Goal: Task Accomplishment & Management: Manage account settings

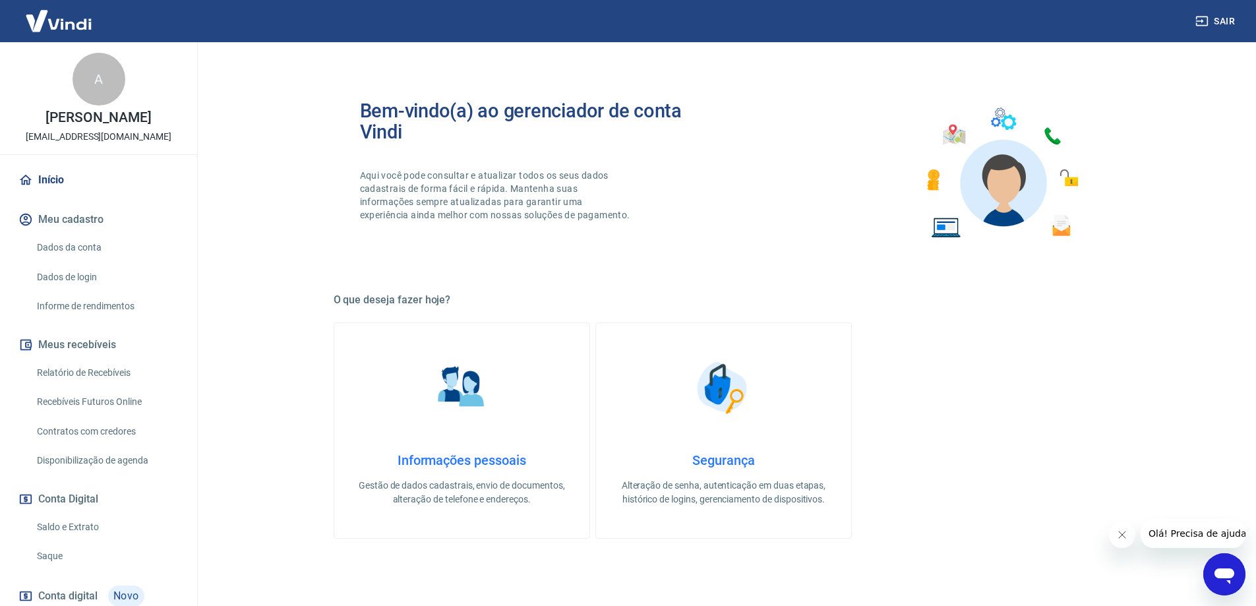
click at [1215, 567] on icon "Abrir janela de mensagens" at bounding box center [1224, 574] width 24 height 24
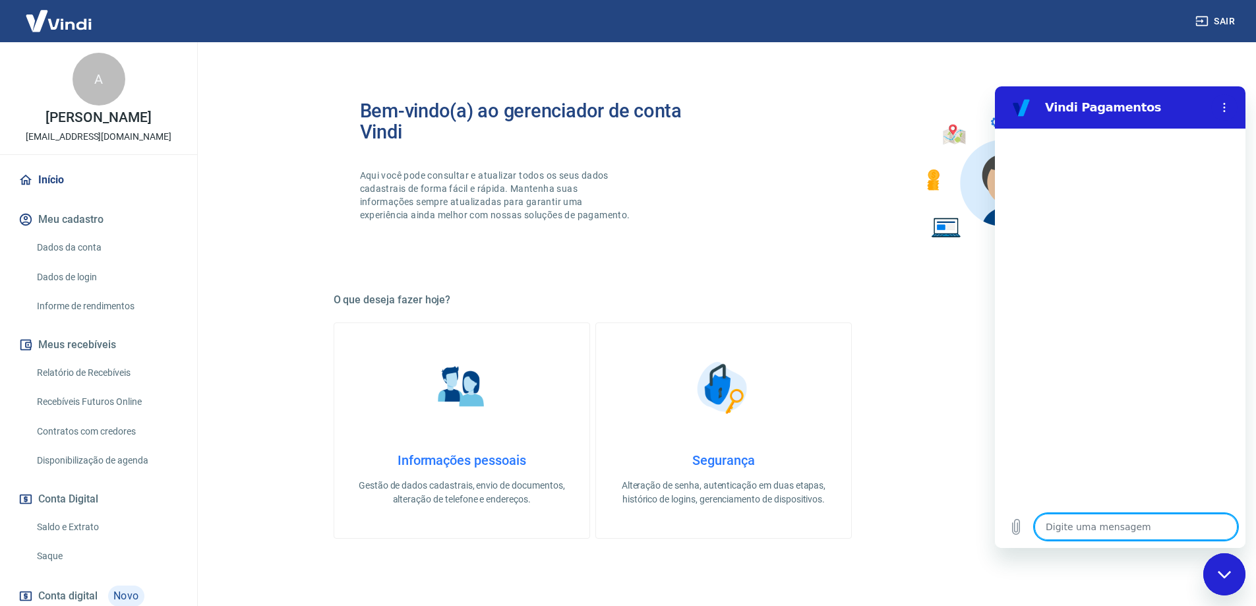
type textarea "b"
type textarea "x"
type textarea "bo"
type textarea "x"
type textarea "boa"
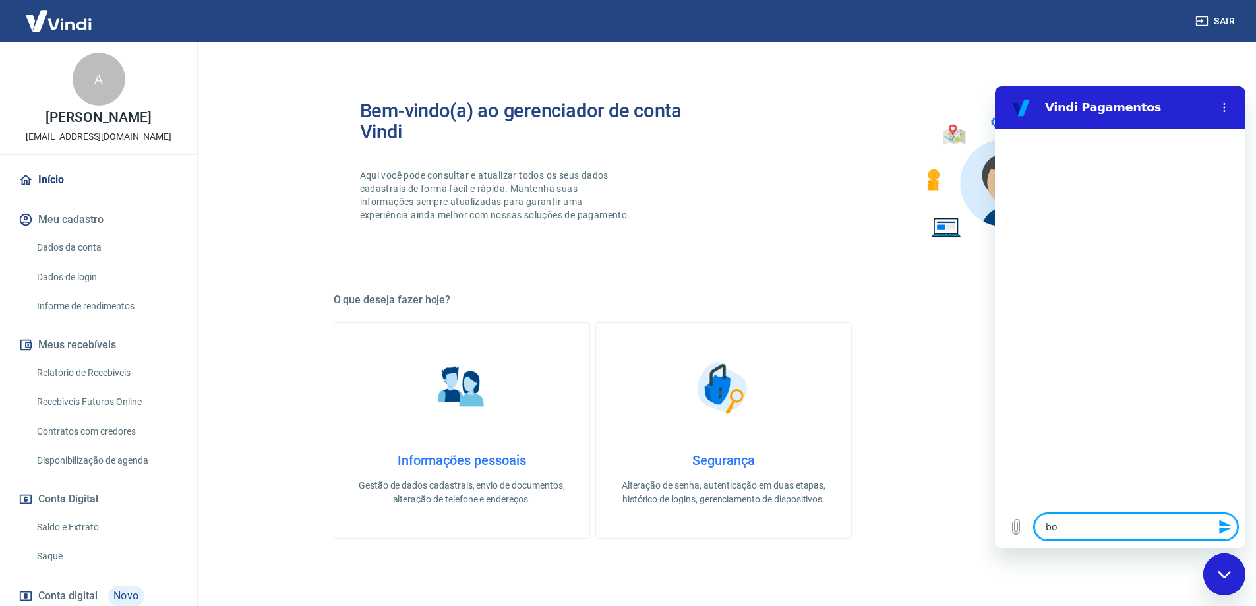
type textarea "x"
type textarea "boa"
type textarea "x"
type textarea "boa t"
type textarea "x"
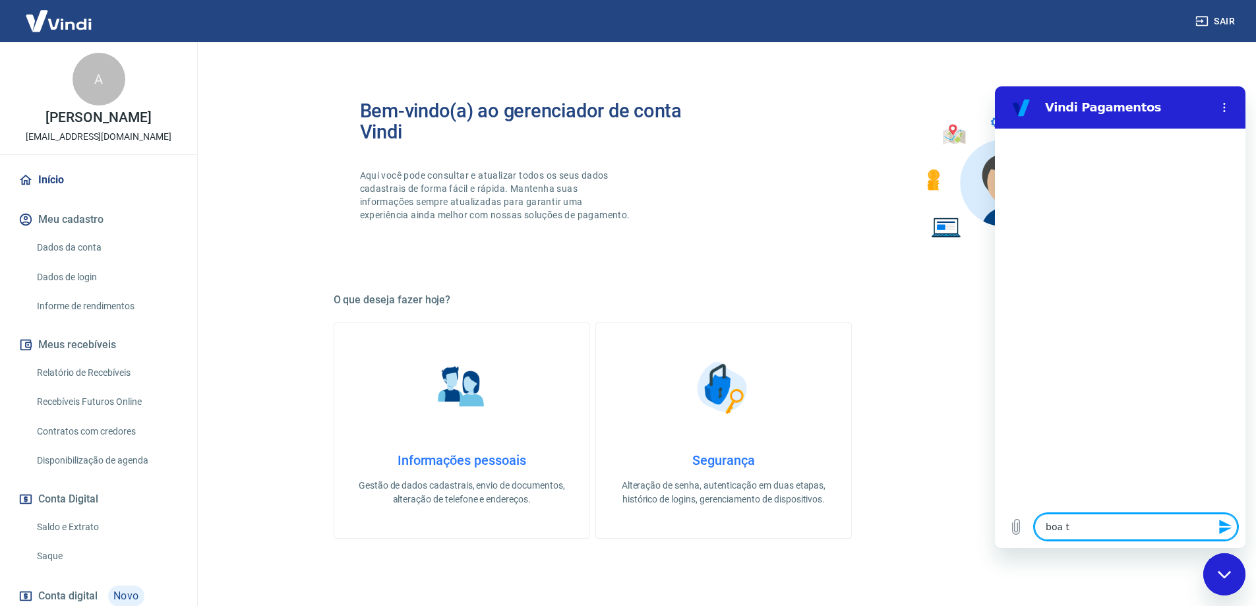
type textarea "boa ta"
type textarea "x"
type textarea "boa tar"
type textarea "x"
type textarea "boa tard"
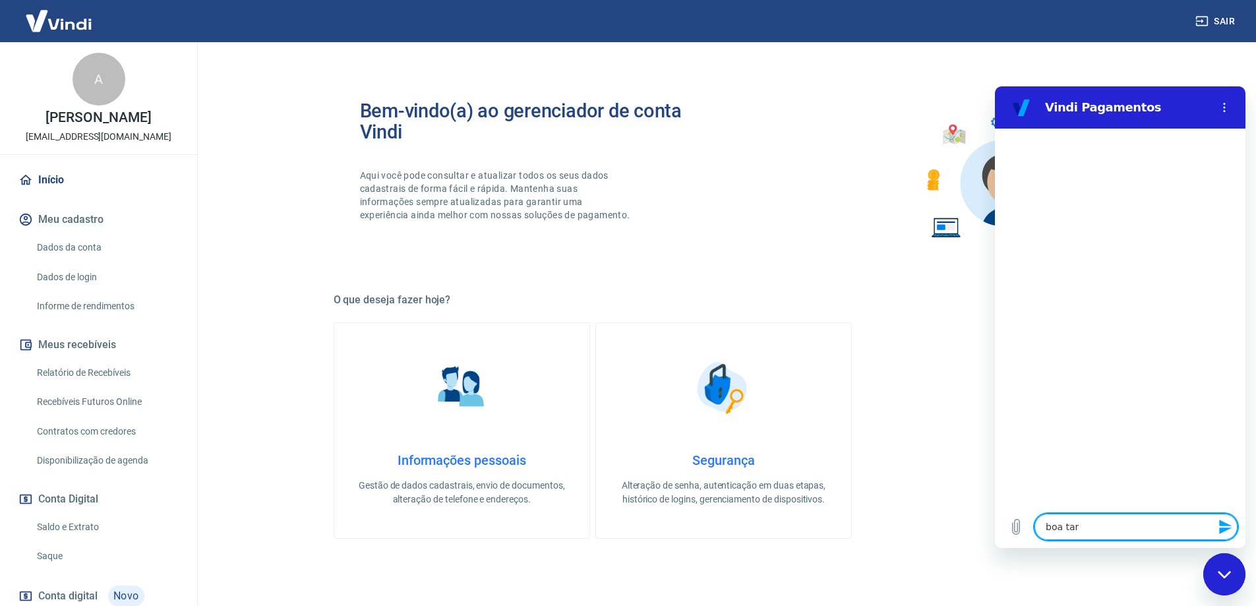
type textarea "x"
type textarea "boa tarde"
type textarea "x"
type textarea "boa tarde"
type textarea "x"
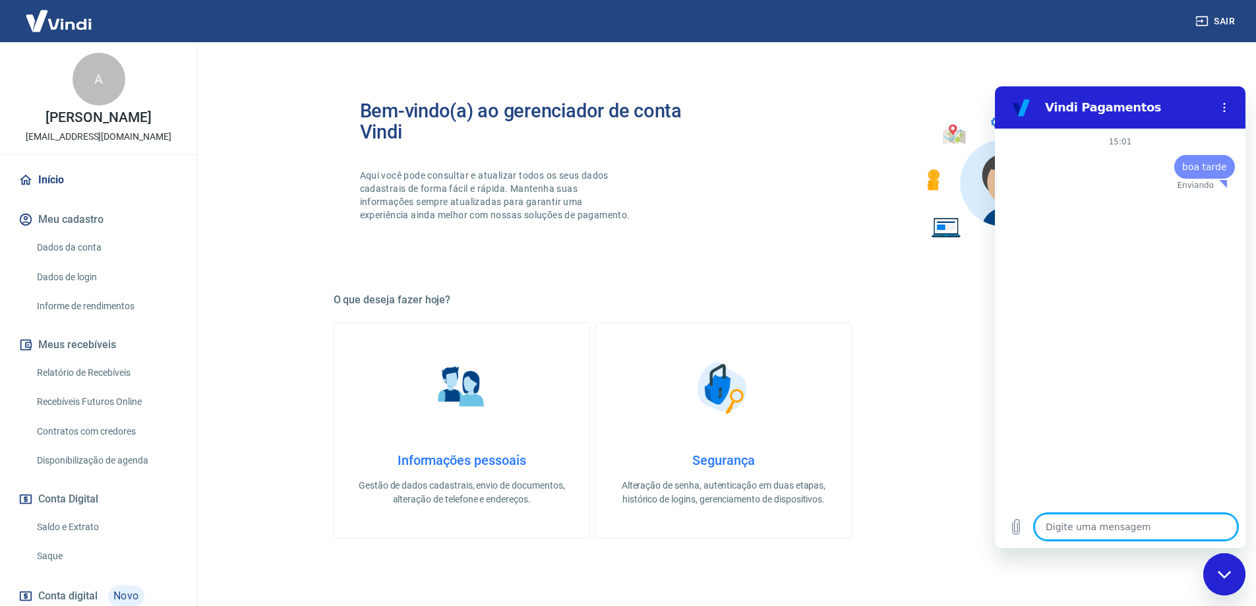
type textarea "x"
type textarea "c"
type textarea "x"
type textarea "co"
type textarea "x"
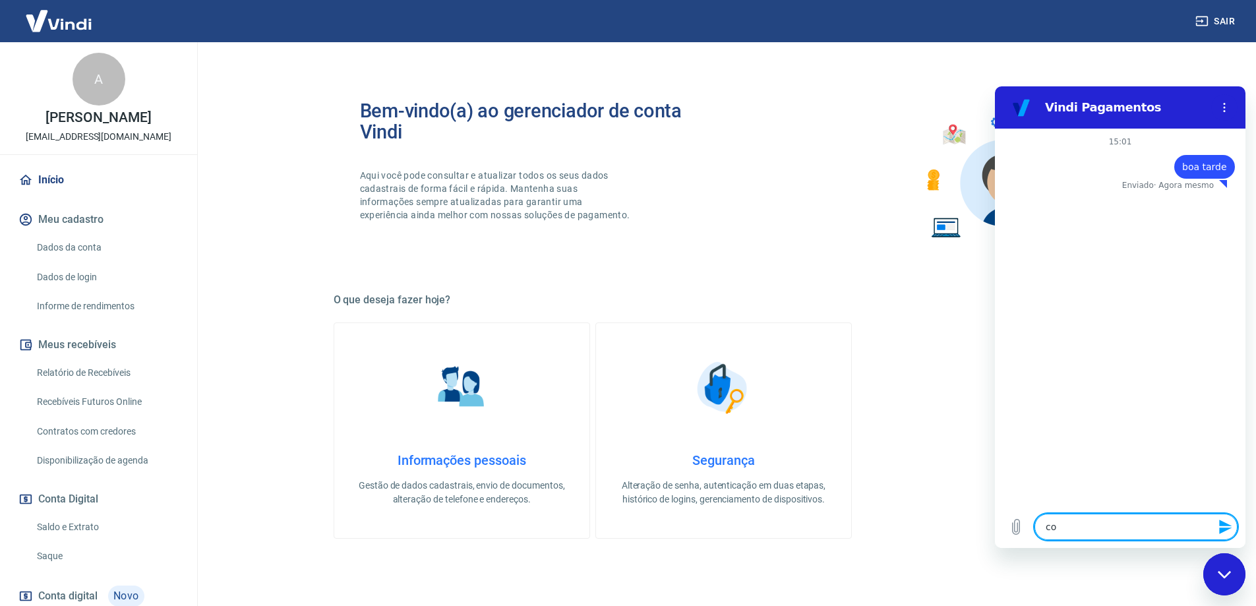
type textarea "com"
type textarea "x"
type textarea "como"
type textarea "x"
type textarea "como"
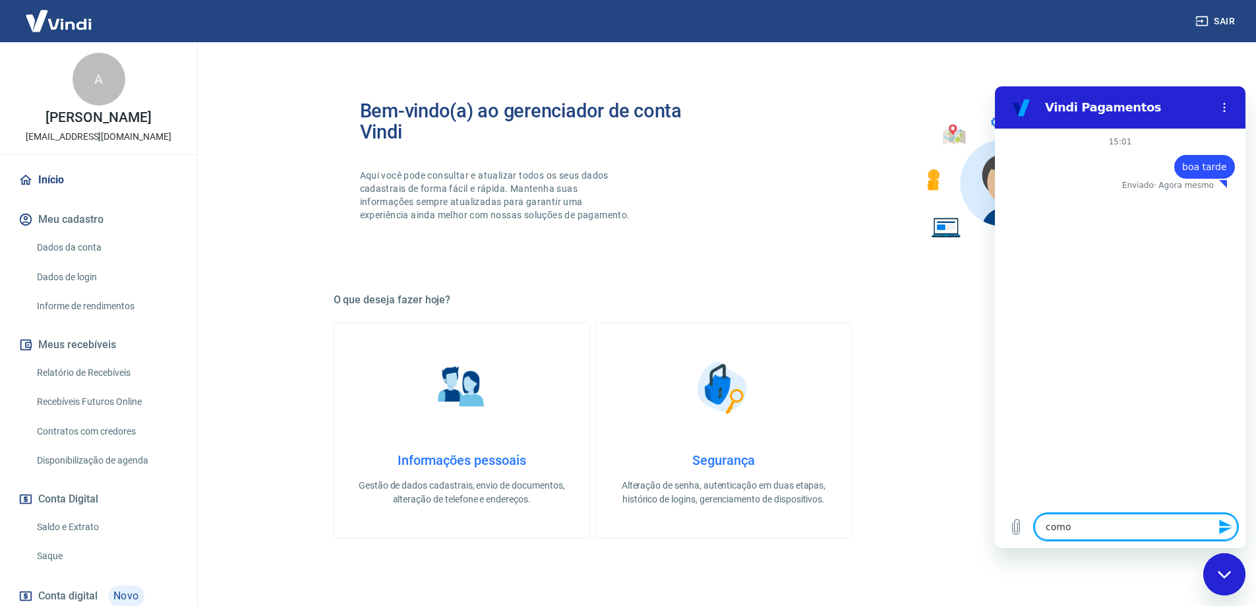
type textarea "x"
type textarea "como fa"
type textarea "x"
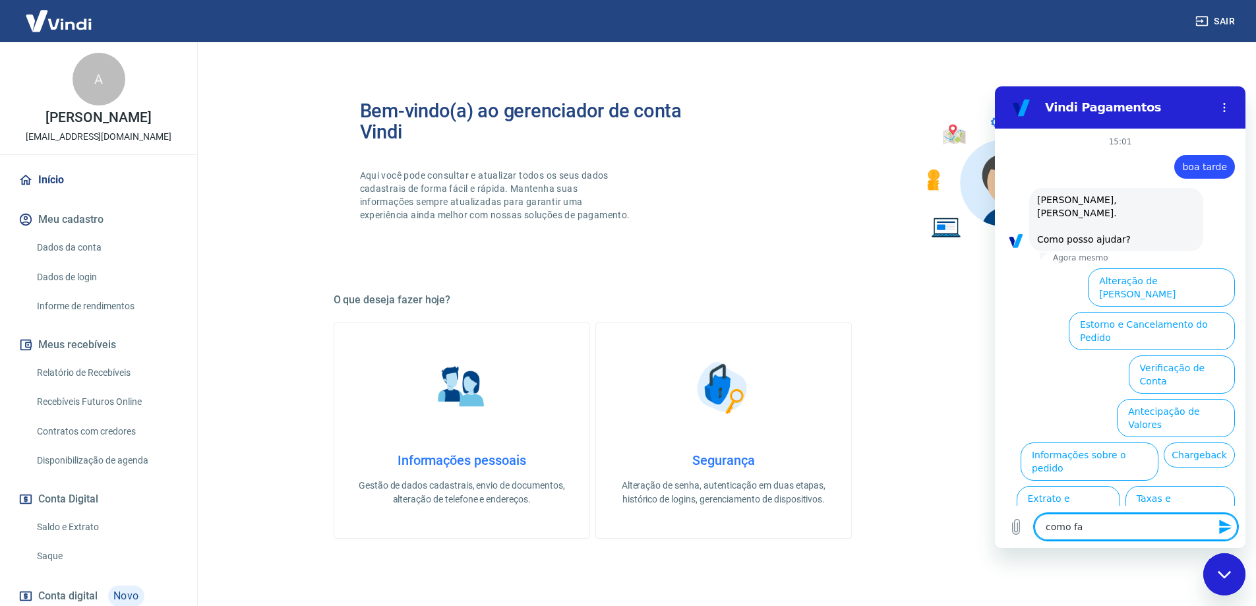
type textarea "como faç"
type textarea "x"
type textarea "como faço"
type textarea "x"
type textarea "como faço"
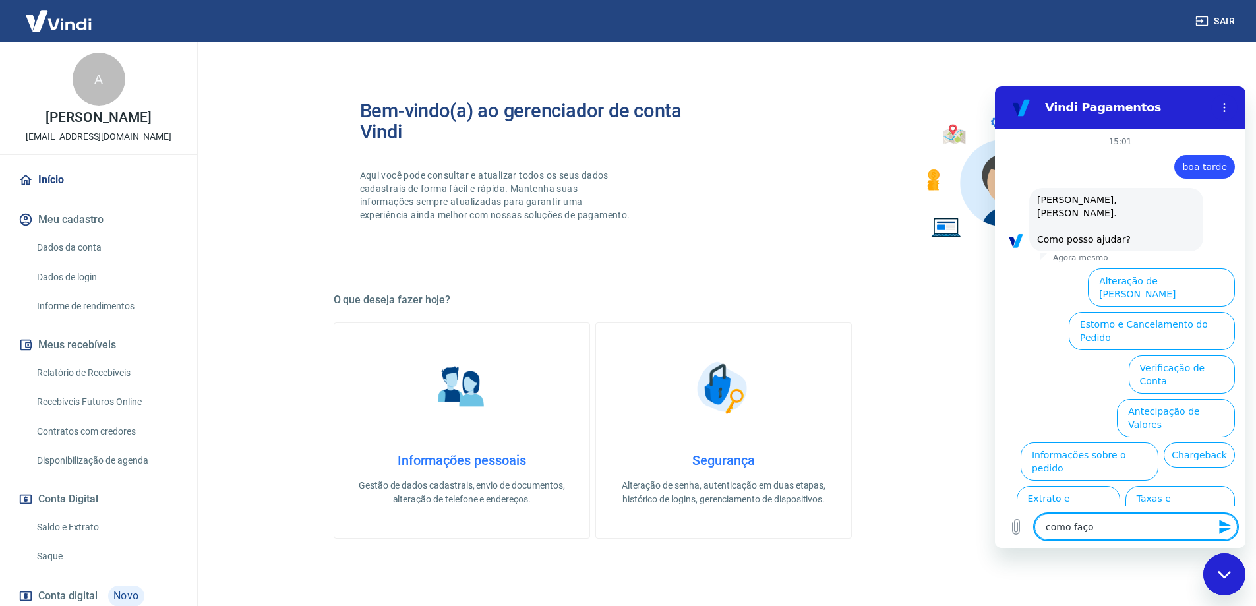
type textarea "x"
type textarea "como faço u"
type textarea "x"
type textarea "como faço um"
type textarea "x"
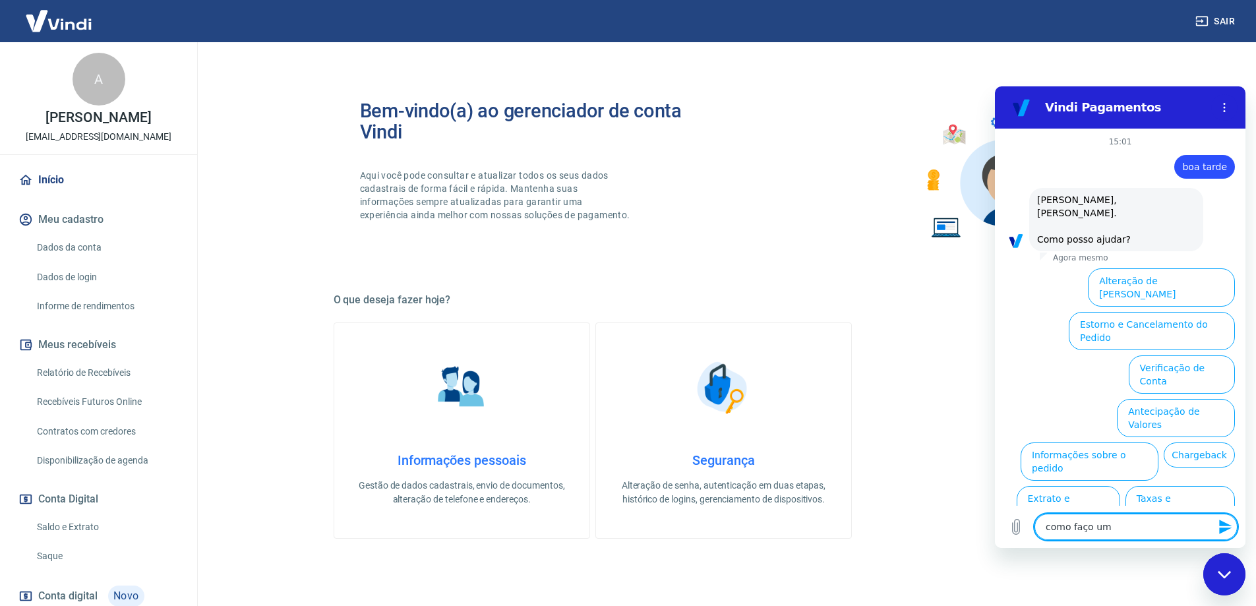
type textarea "como faço um"
type textarea "x"
type textarea "como faço um p"
type textarea "x"
type textarea "como faço um pi"
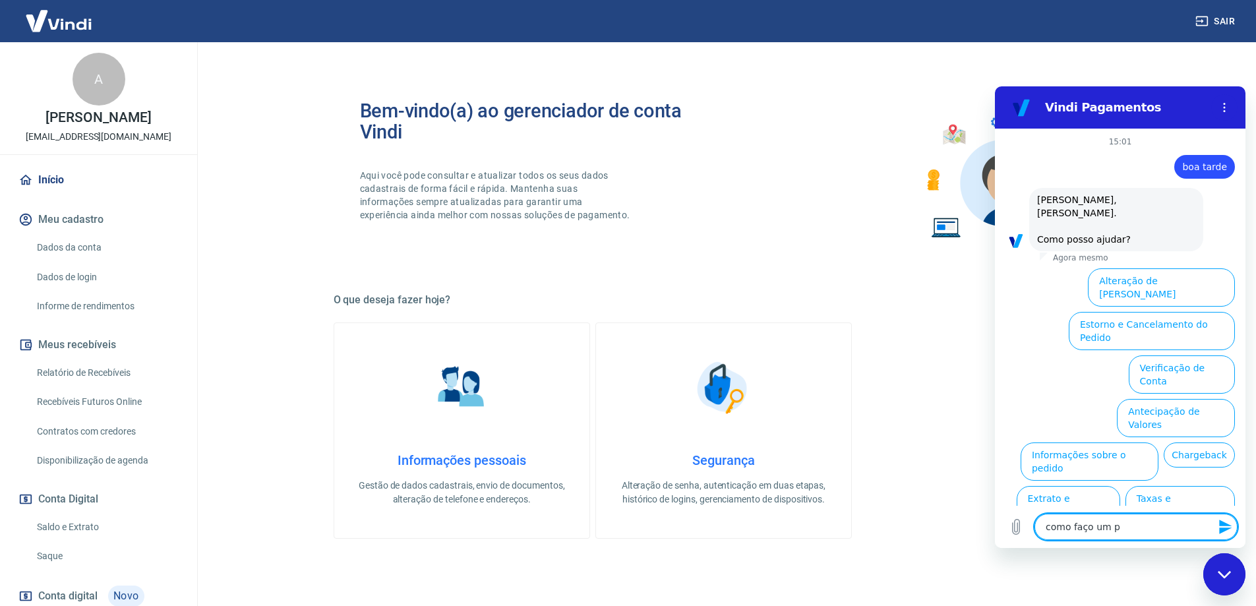
type textarea "x"
type textarea "como faço um pix"
type textarea "x"
type textarea "como faço um pix"
type textarea "x"
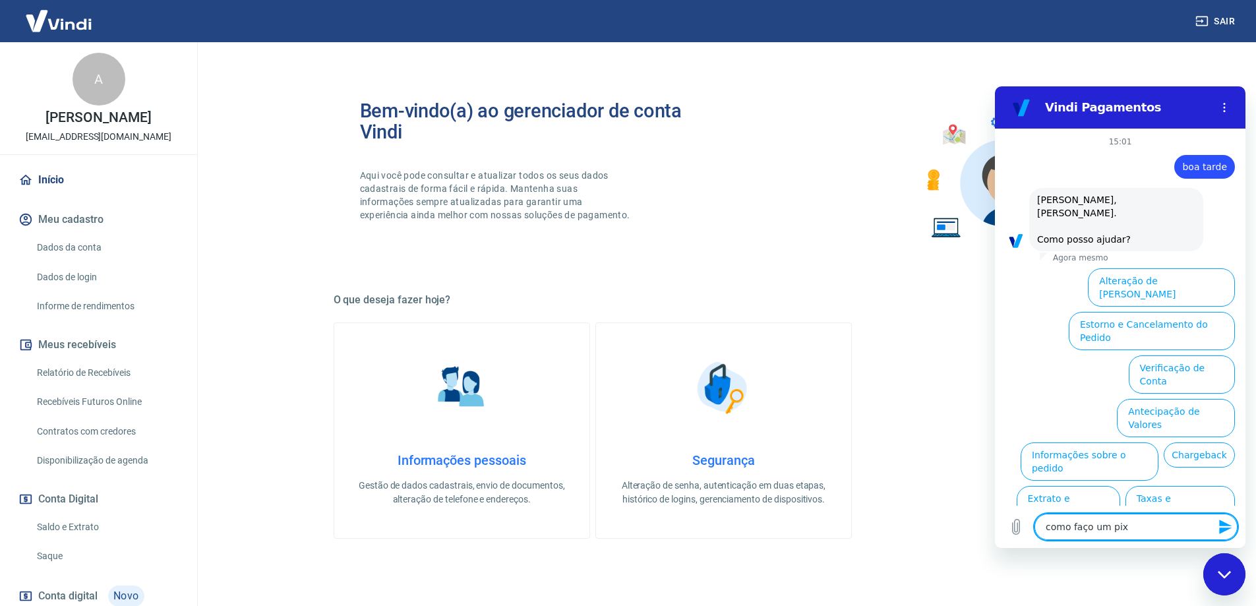
type textarea "como faço um pix p"
type textarea "x"
type textarea "como faço um pix pa"
type textarea "x"
type textarea "como faço um pix par"
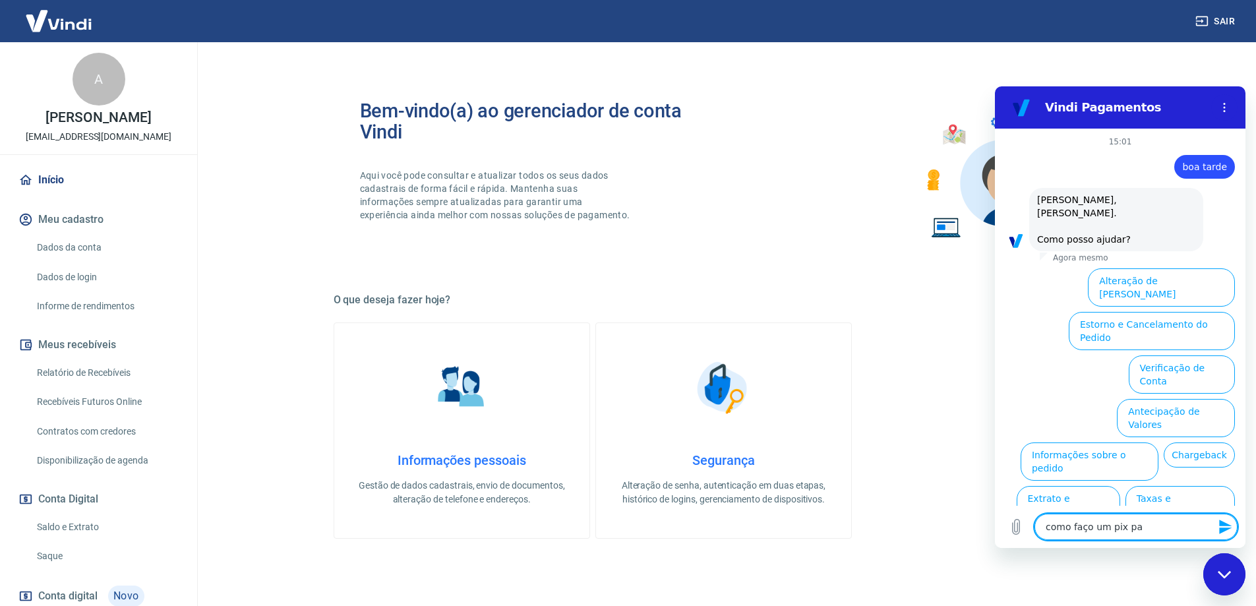
type textarea "x"
type textarea "como faço um pix para"
type textarea "x"
type textarea "como faço um pix para"
type textarea "x"
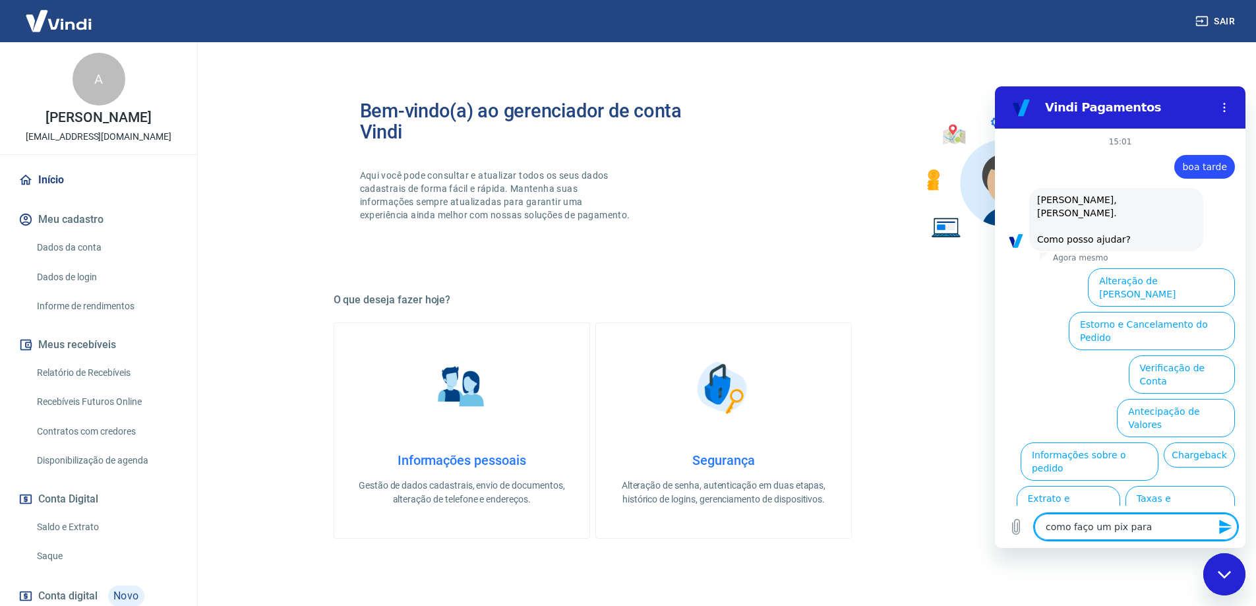
type textarea "como faço um pix para m"
type textarea "x"
type textarea "como faço um pix para mi"
type textarea "x"
type textarea "como faço um pix para min"
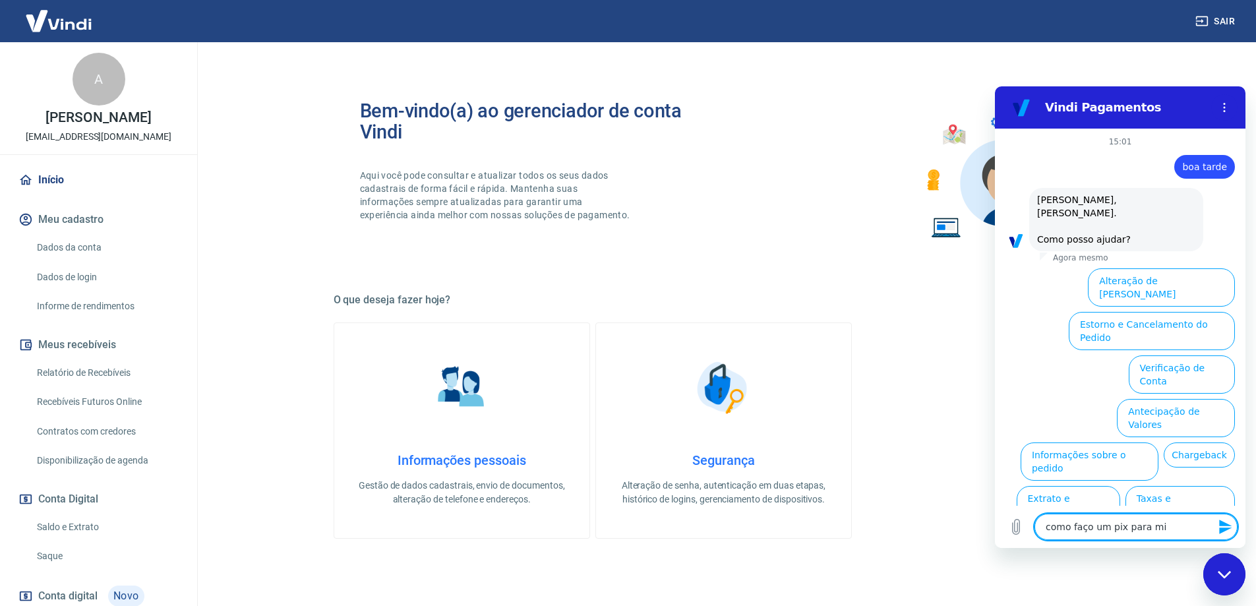
type textarea "x"
type textarea "como faço um pix para minh"
type textarea "x"
type textarea "como faço um pix para minha"
type textarea "x"
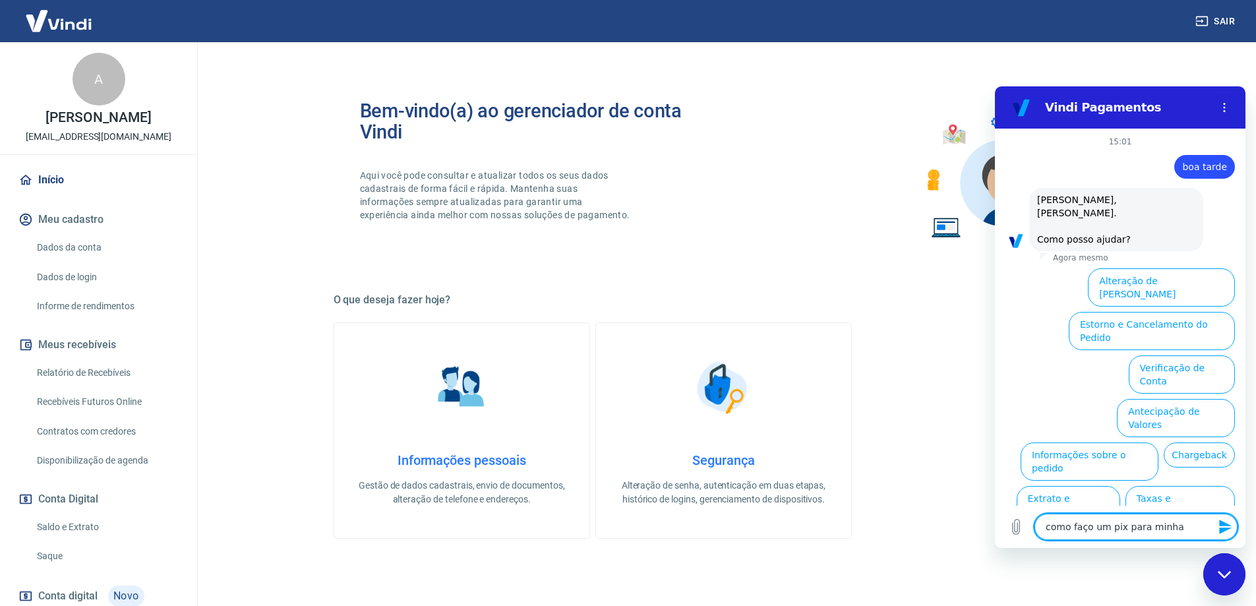
type textarea "como faço um pix para minha"
type textarea "x"
type textarea "como faço um pix para minha c"
type textarea "x"
type textarea "como faço um pix para minha co"
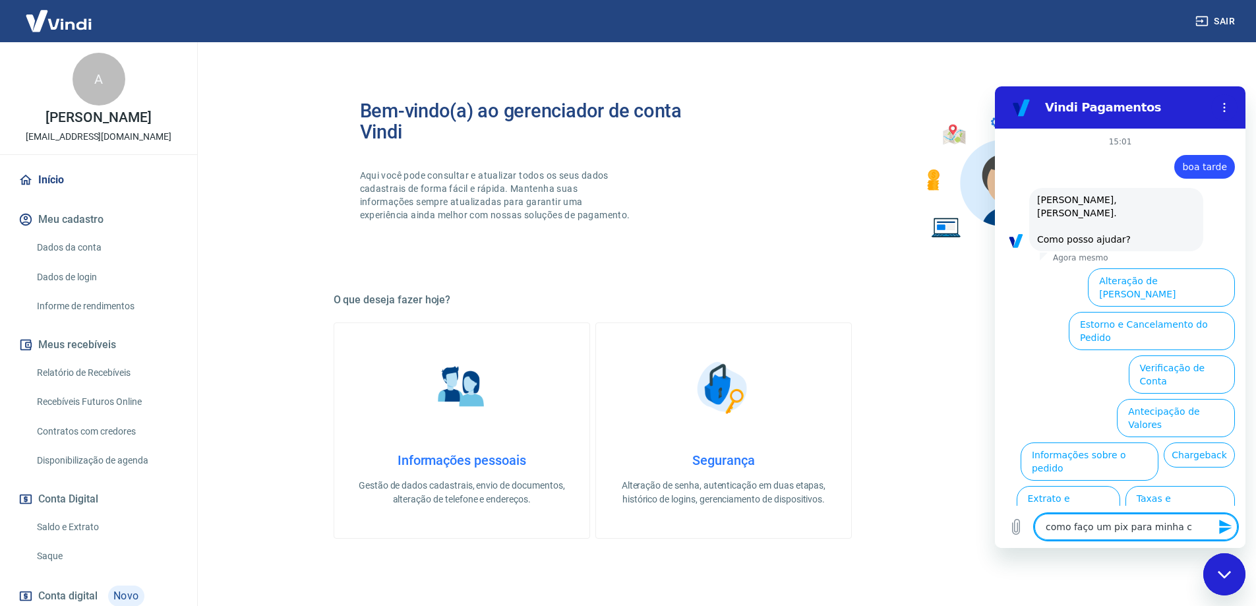
type textarea "x"
type textarea "como faço um pix para minha con"
type textarea "x"
type textarea "como faço um pix para minha cont"
type textarea "x"
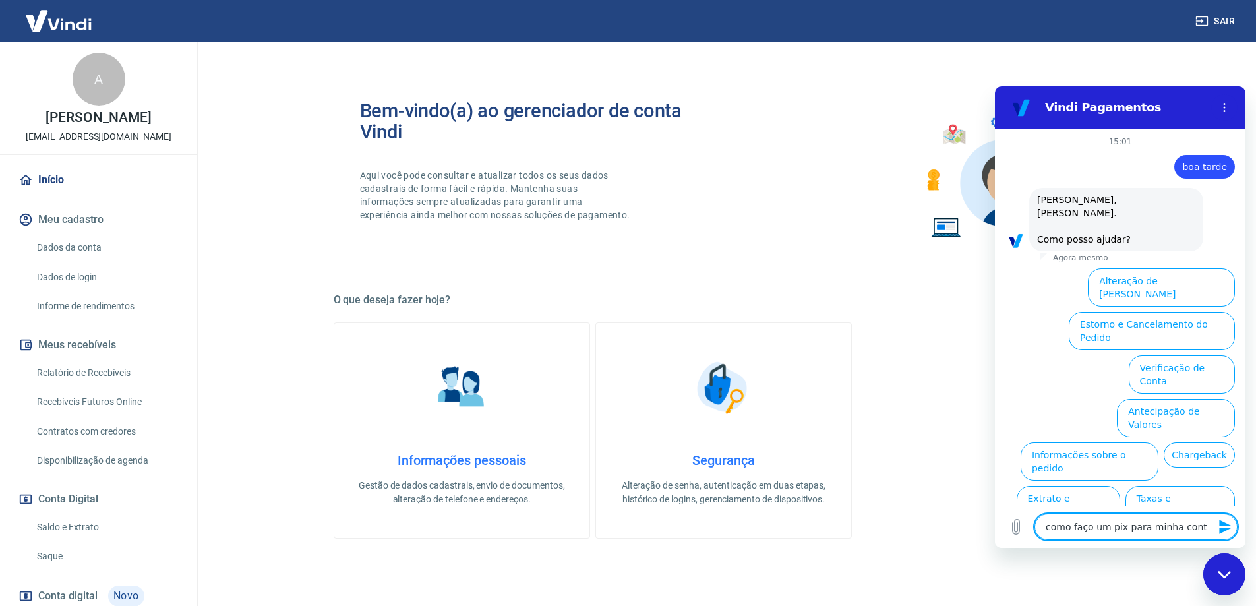
type textarea "como faço um pix para minha conta"
type textarea "x"
type textarea "como faço um pix para minha conta"
type textarea "x"
type textarea "como faço um pix para minha conta d"
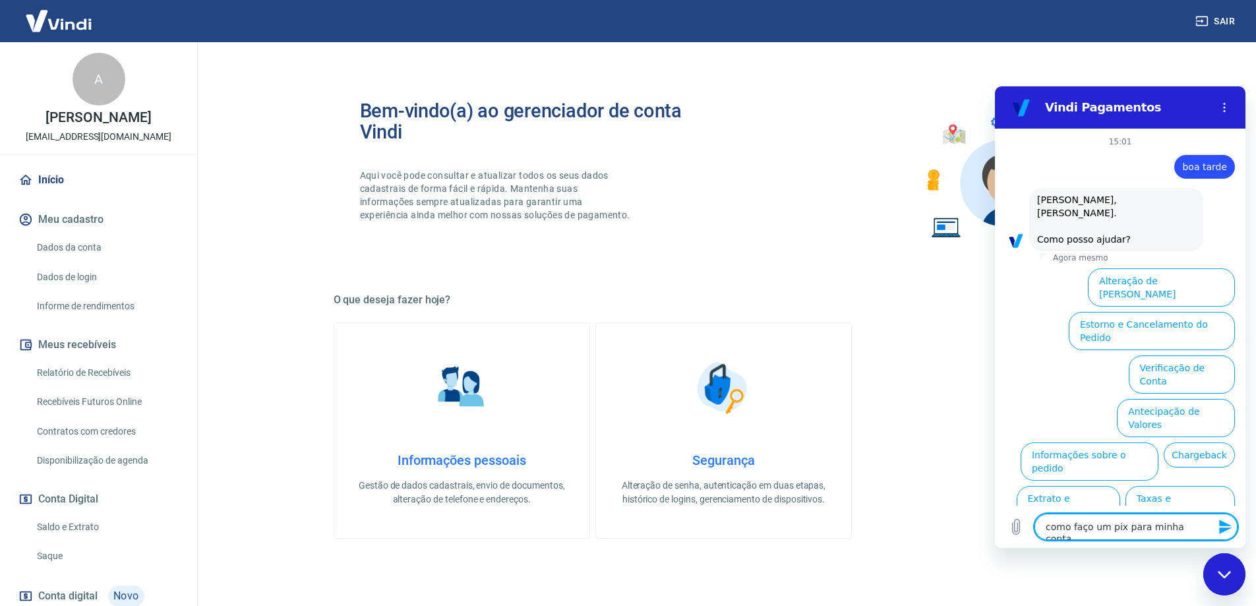
type textarea "x"
type textarea "como faço um pix para minha conta da"
type textarea "x"
type textarea "como faço um pix para minha conta da"
type textarea "x"
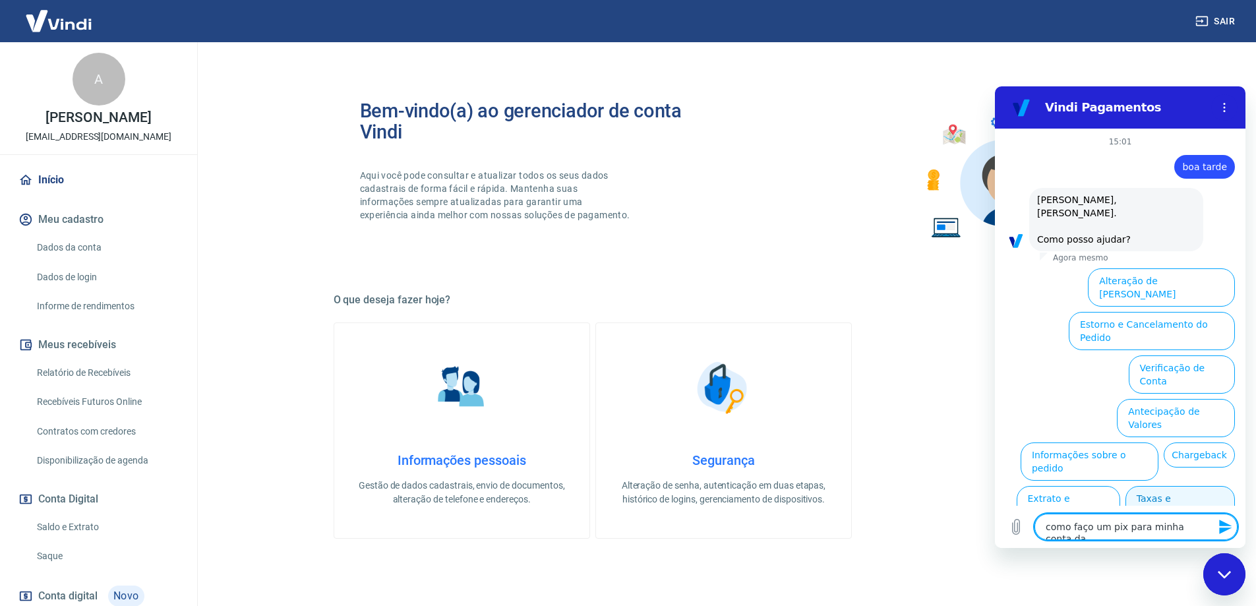
scroll to position [66, 0]
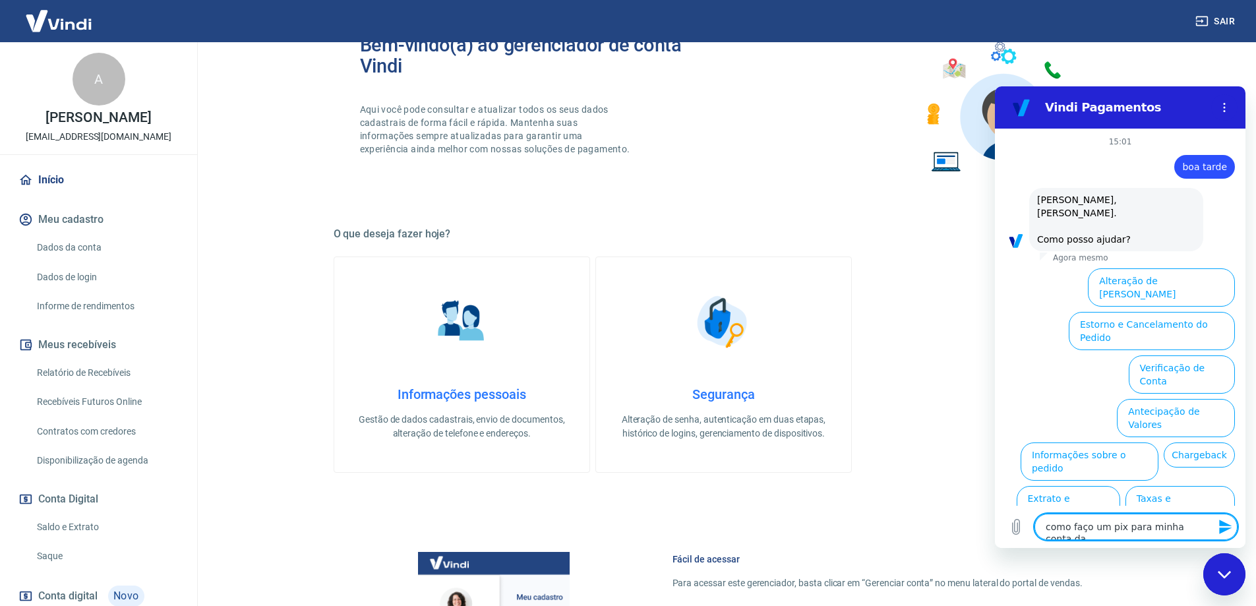
type textarea "como faço um pix para minha conta da v"
type textarea "x"
type textarea "como faço um pix para minha conta da vi"
type textarea "x"
type textarea "como faço um pix para minha conta da vin"
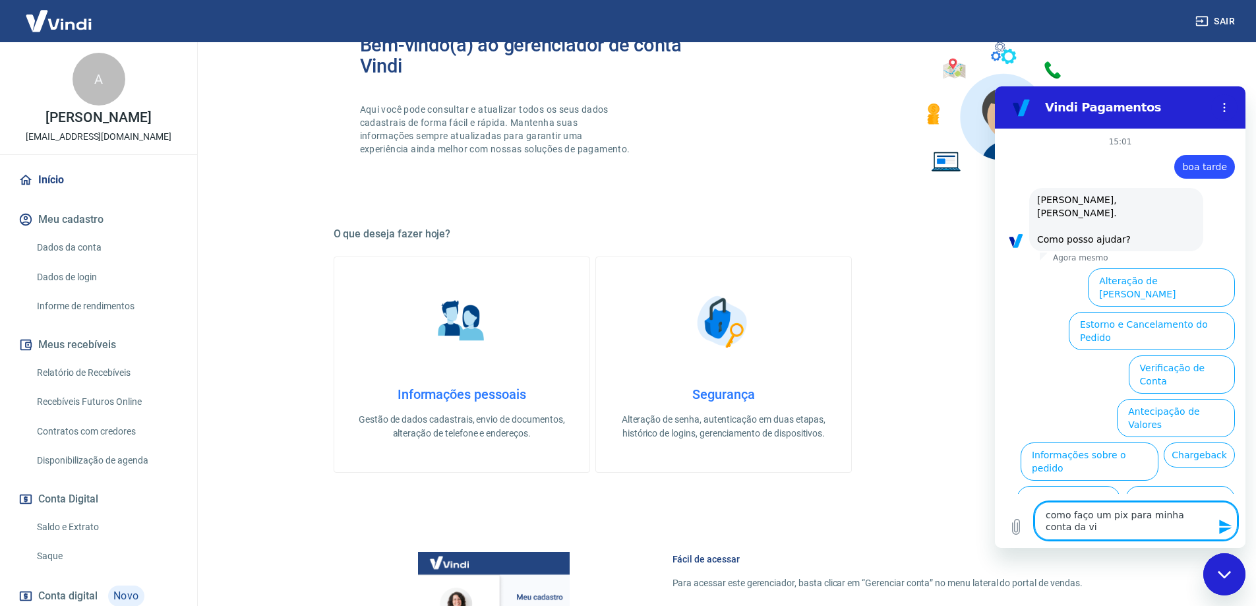
type textarea "x"
type textarea "como faço um pix para minha conta da vind"
type textarea "x"
type textarea "como faço um pix para minha conta da vindi"
type textarea "x"
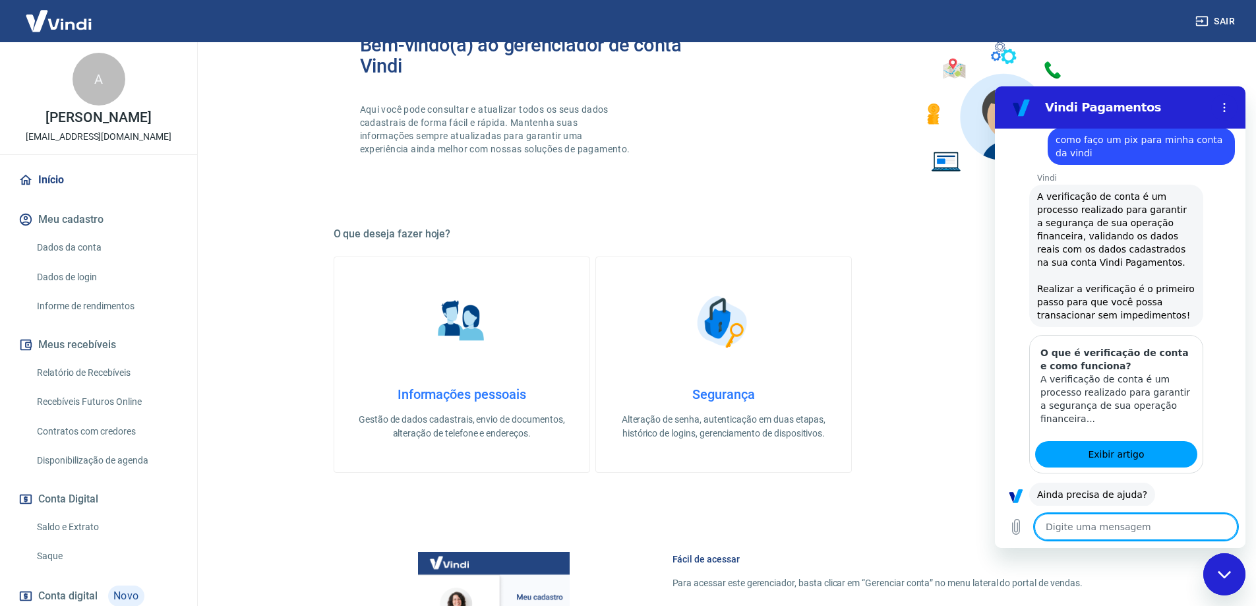
scroll to position [164, 0]
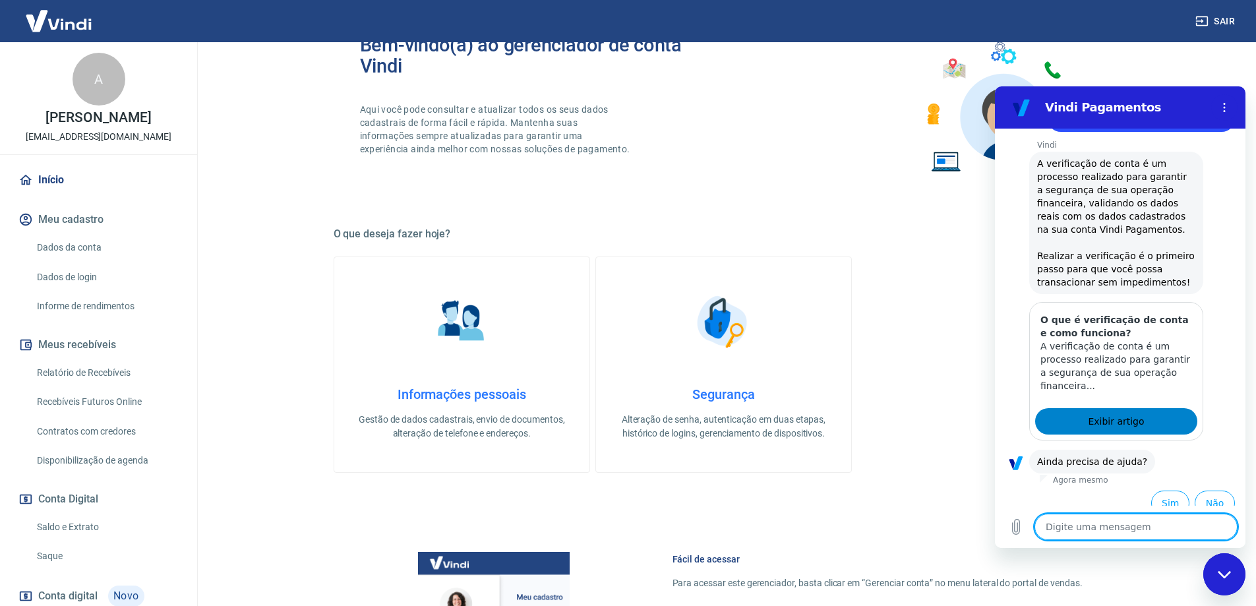
click at [1152, 408] on link "Exibir artigo" at bounding box center [1116, 421] width 162 height 26
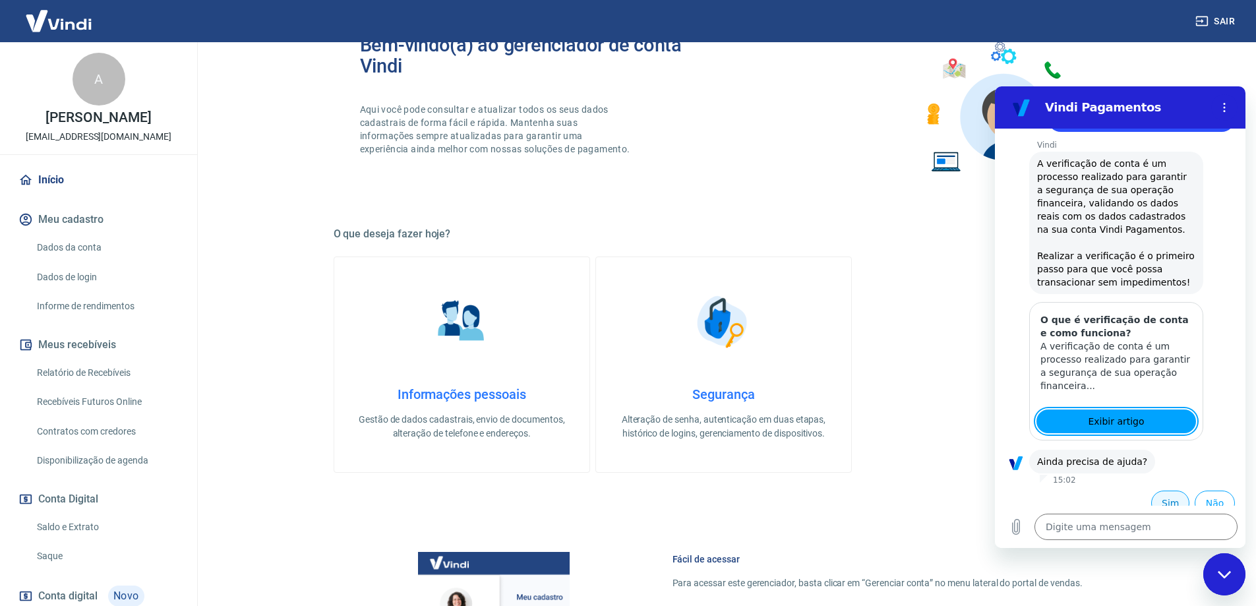
click at [1155, 493] on button "Sim" at bounding box center [1170, 502] width 38 height 25
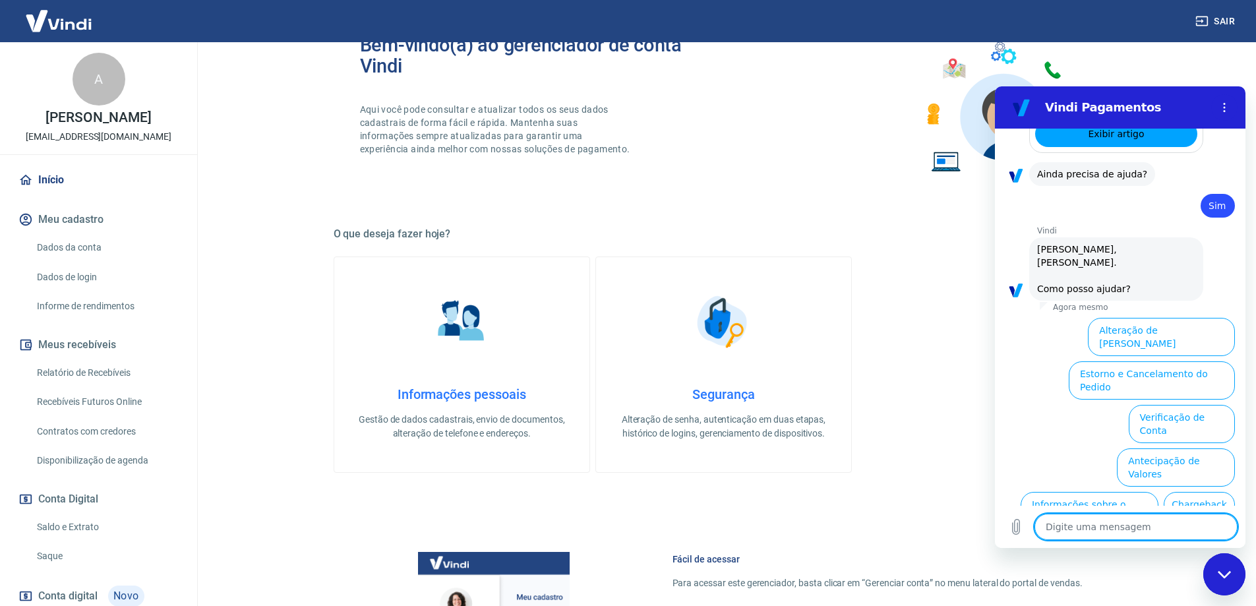
scroll to position [508, 0]
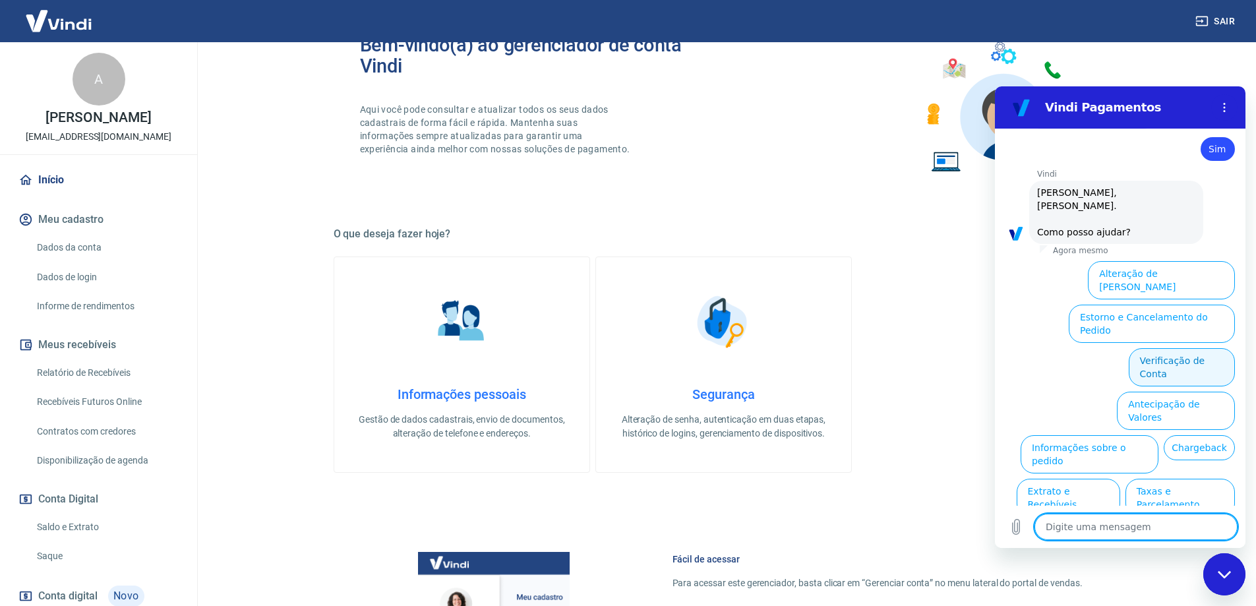
click at [1173, 348] on button "Verificação de Conta" at bounding box center [1182, 367] width 106 height 38
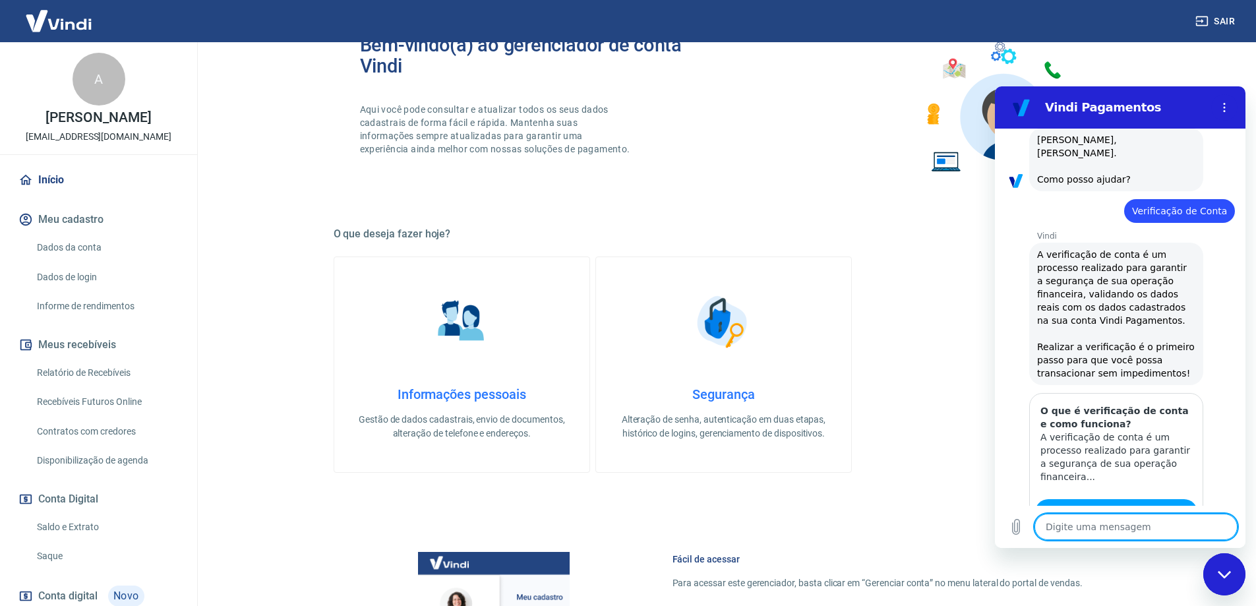
type textarea "x"
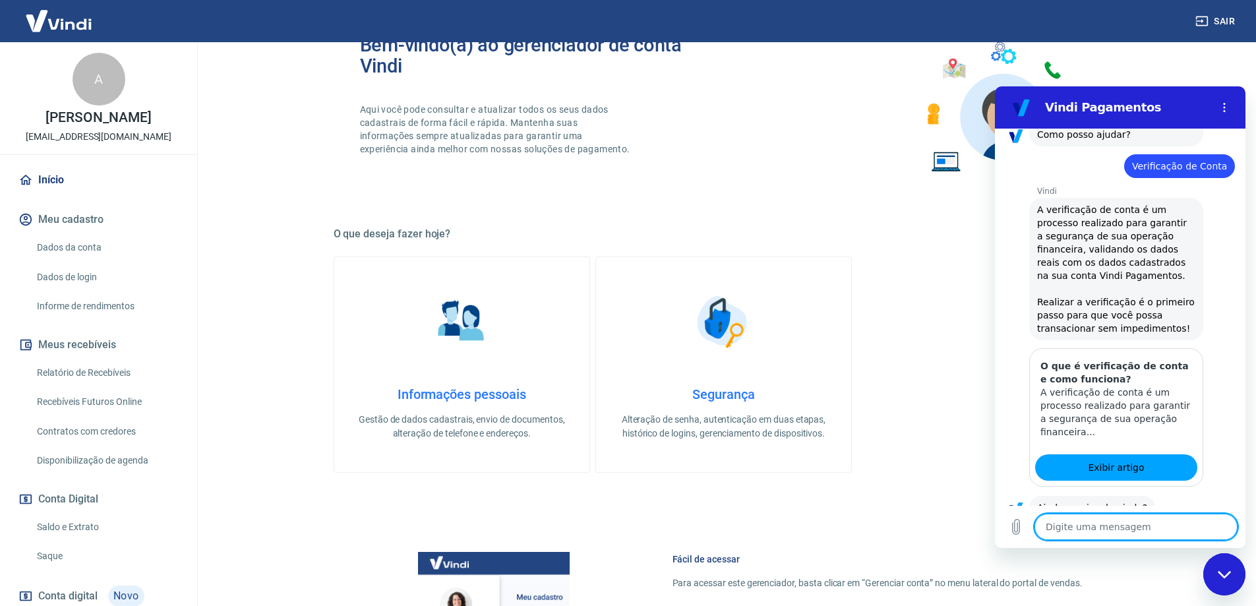
scroll to position [639, 0]
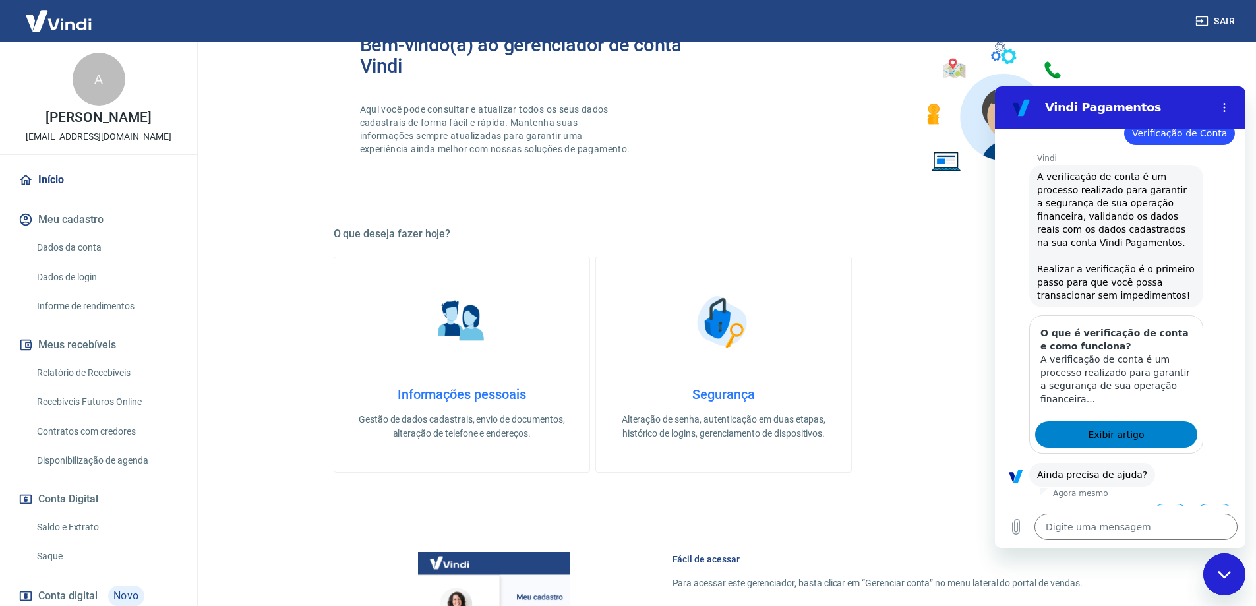
click at [1127, 427] on span "Exibir artigo" at bounding box center [1116, 435] width 56 height 16
click at [74, 257] on link "Dados da conta" at bounding box center [107, 247] width 150 height 27
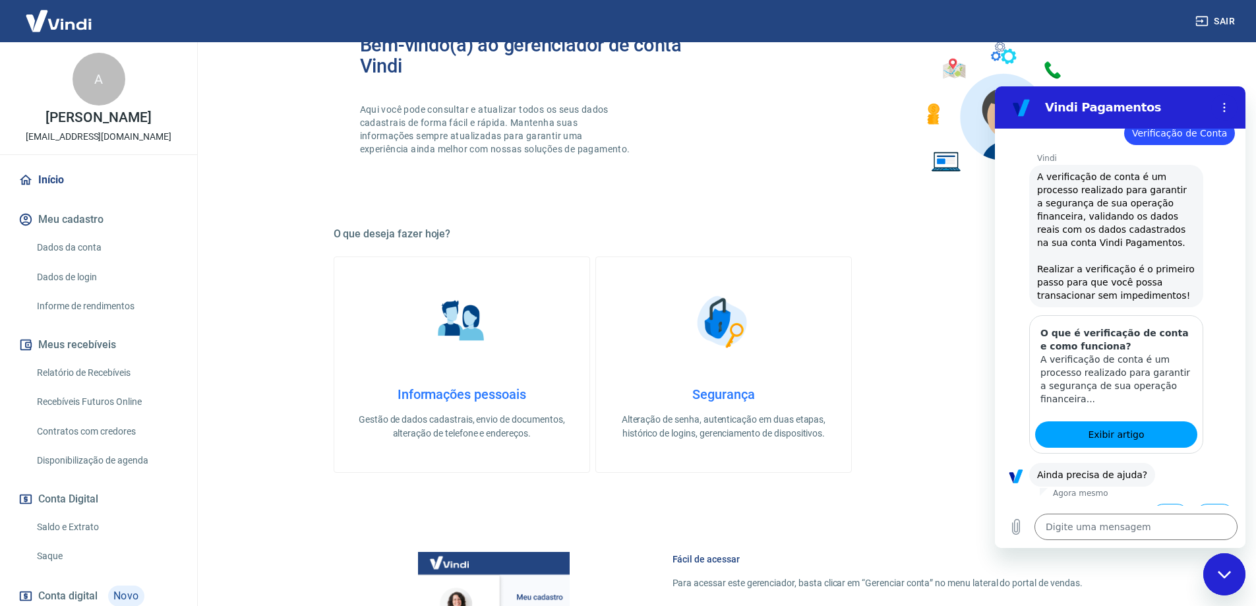
click at [74, 257] on link "Dados da conta" at bounding box center [107, 247] width 150 height 27
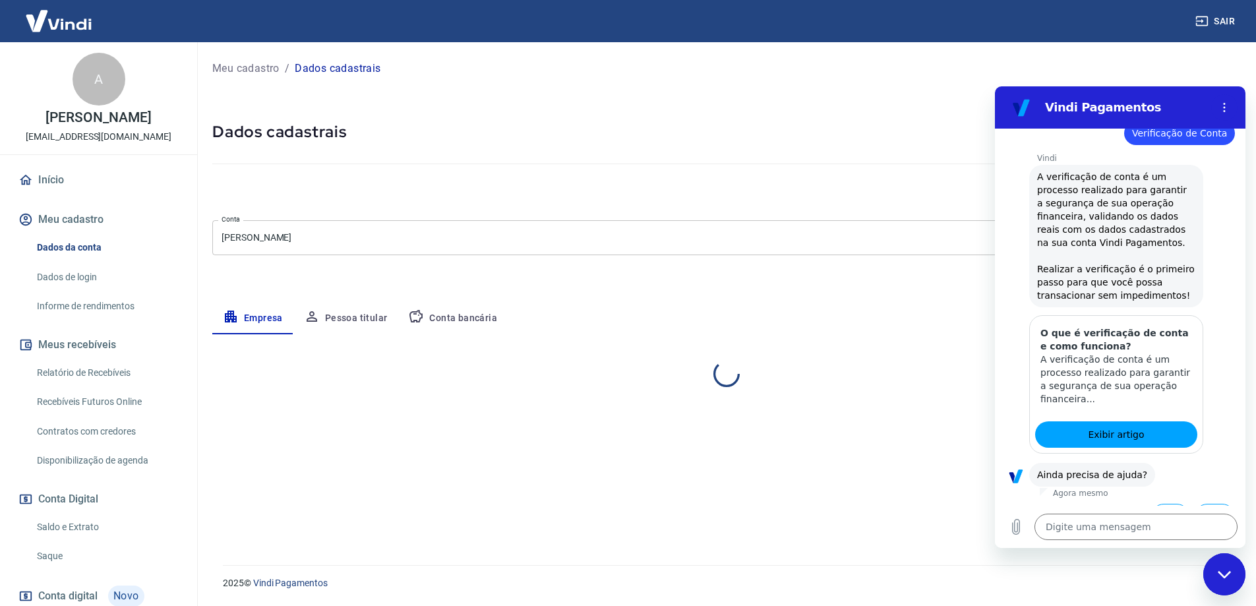
select select "RJ"
select select "business"
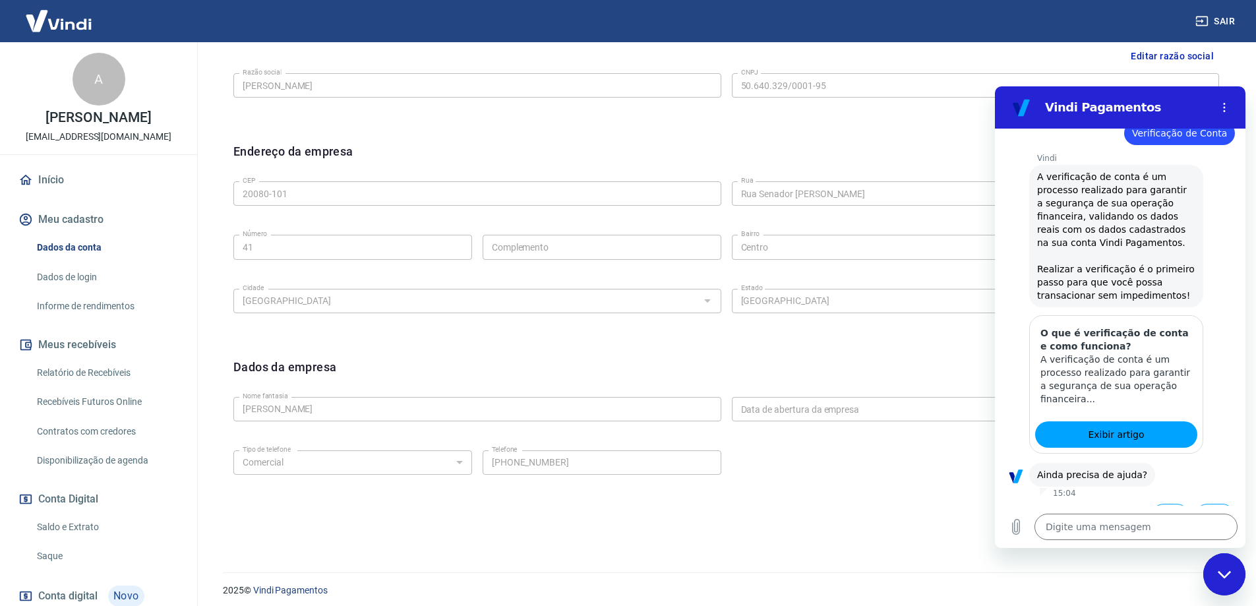
scroll to position [345, 0]
click at [902, 545] on div "Meu cadastro / Dados cadastrais Dados cadastrais Cancelar conta [PERSON_NAME] […" at bounding box center [725, 123] width 1059 height 852
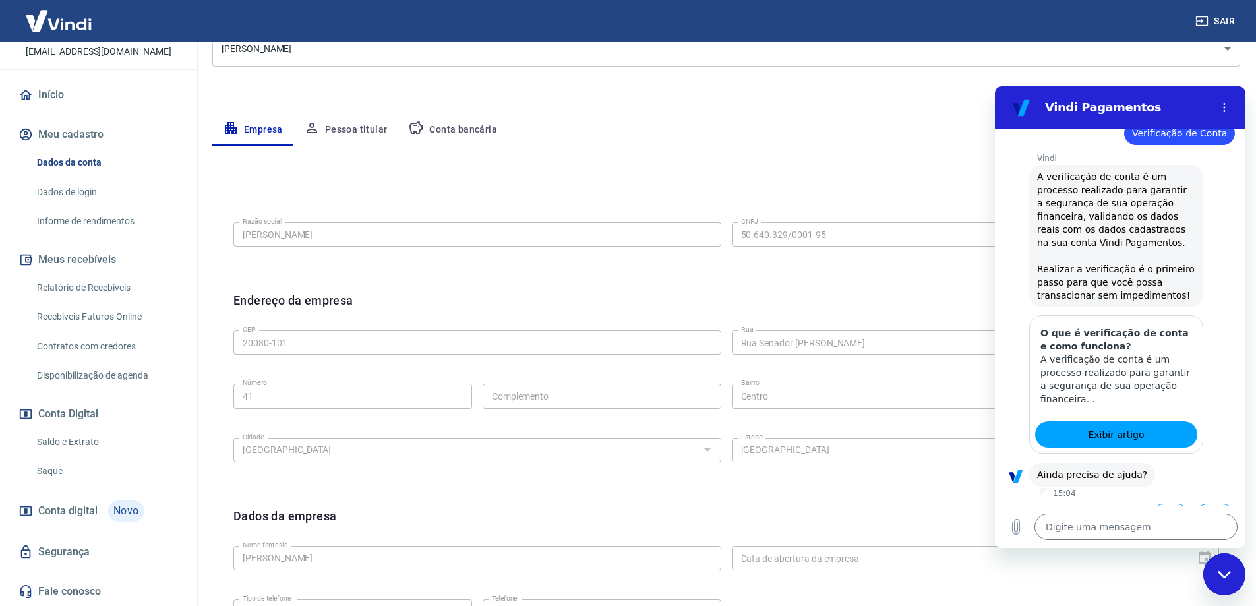
scroll to position [198, 0]
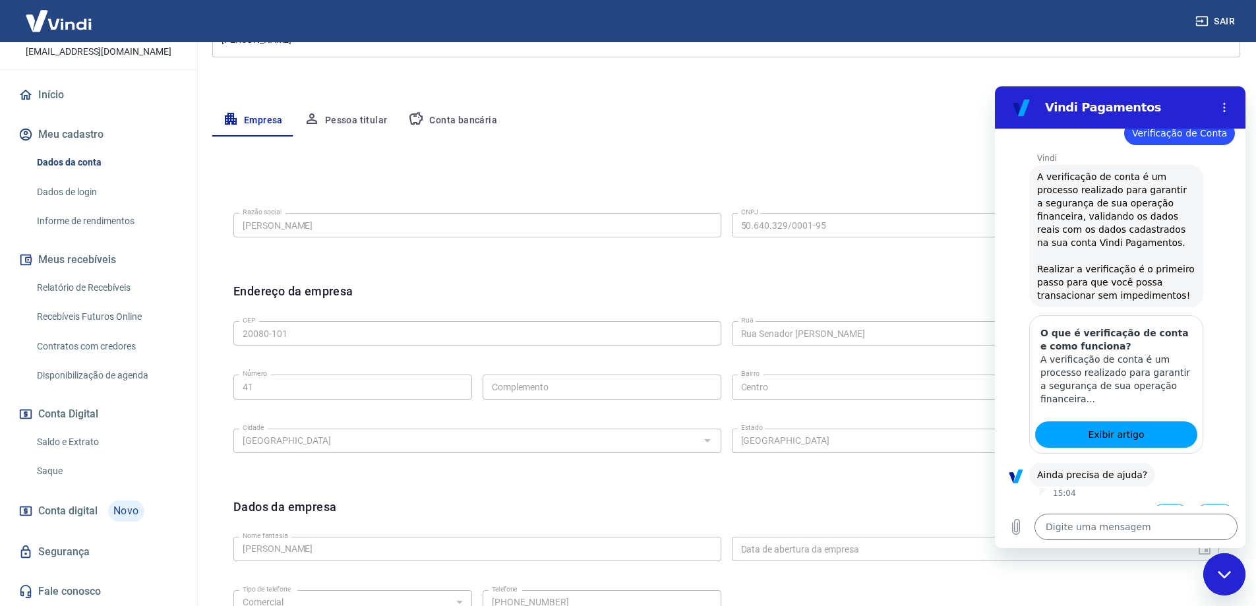
click at [78, 509] on span "Conta digital" at bounding box center [67, 511] width 59 height 18
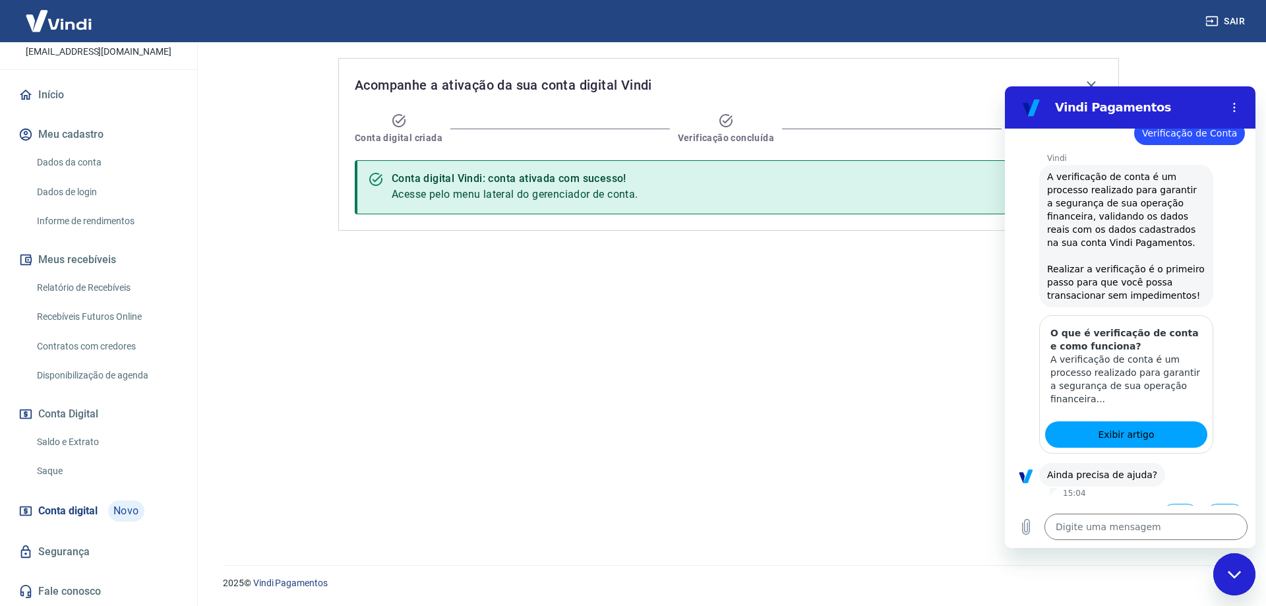
click at [661, 191] on div "Conta digital Vindi: conta ativada com sucesso! Acesse pelo menu lateral do ger…" at bounding box center [729, 187] width 748 height 54
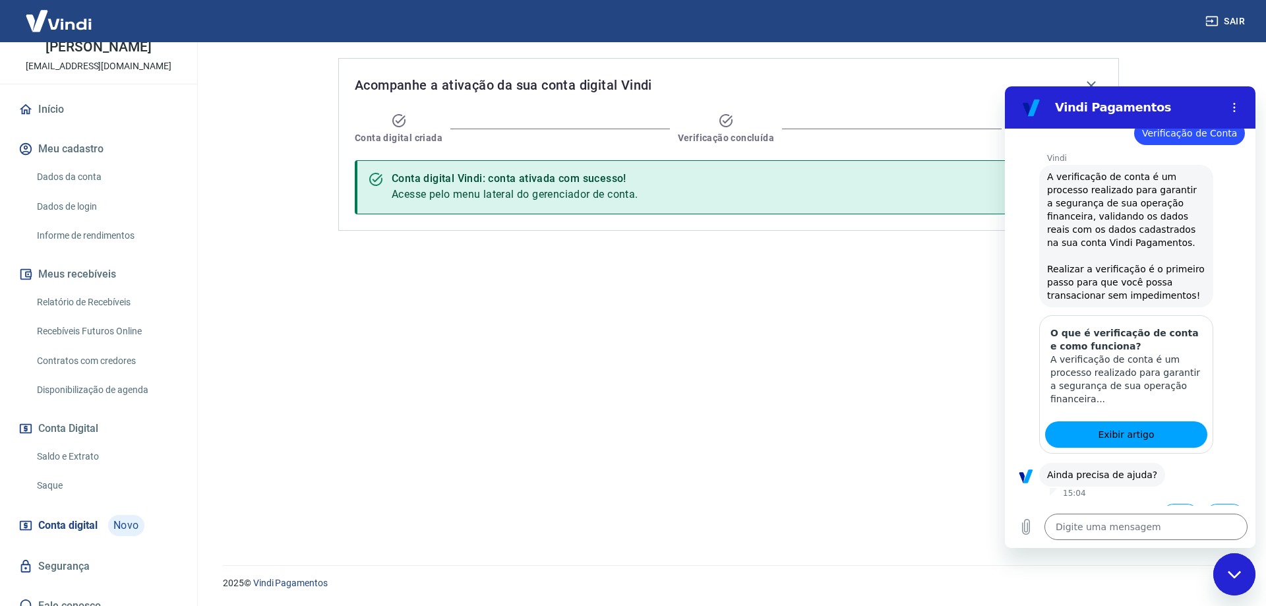
scroll to position [99, 0]
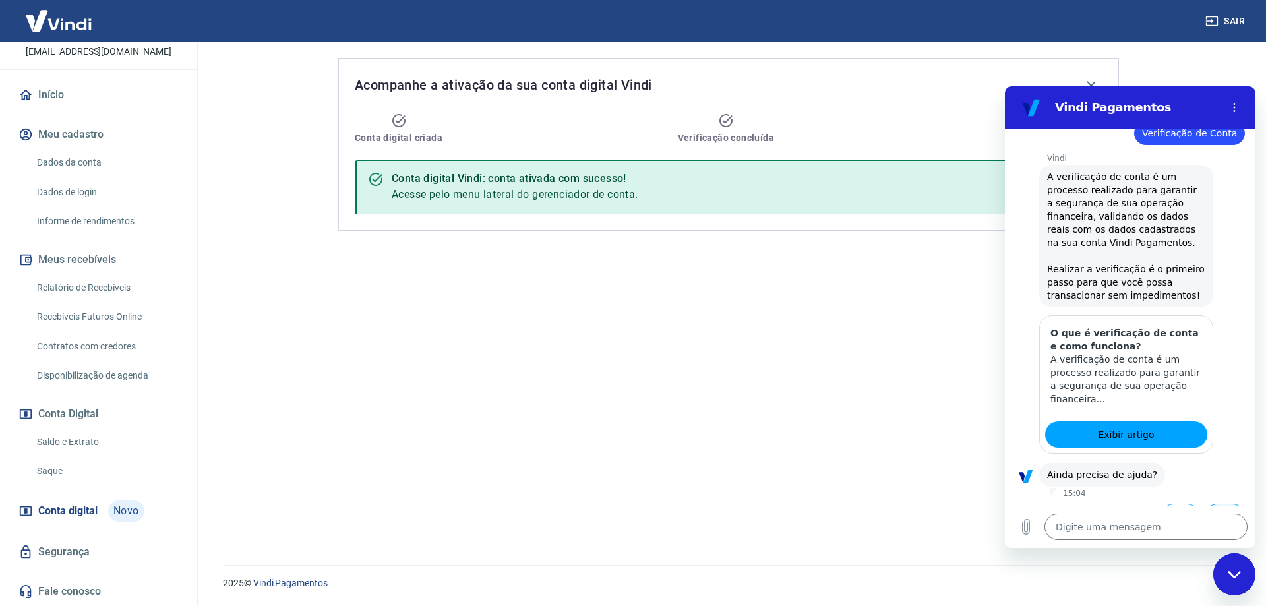
click at [1215, 504] on button "Não" at bounding box center [1224, 516] width 40 height 25
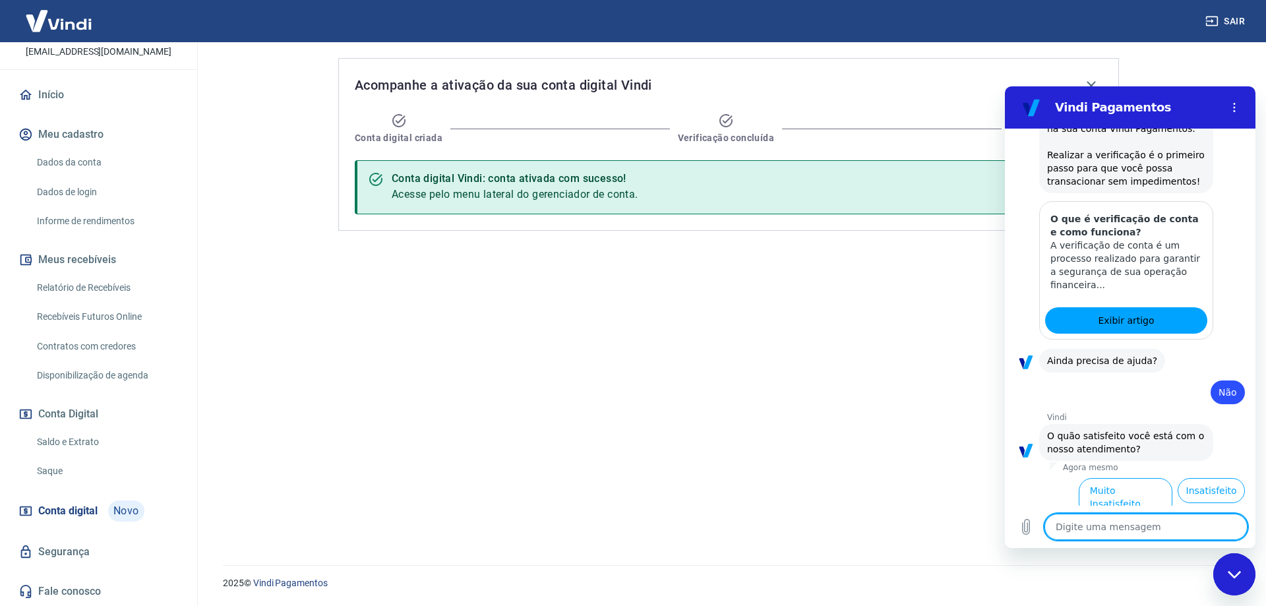
scroll to position [757, 0]
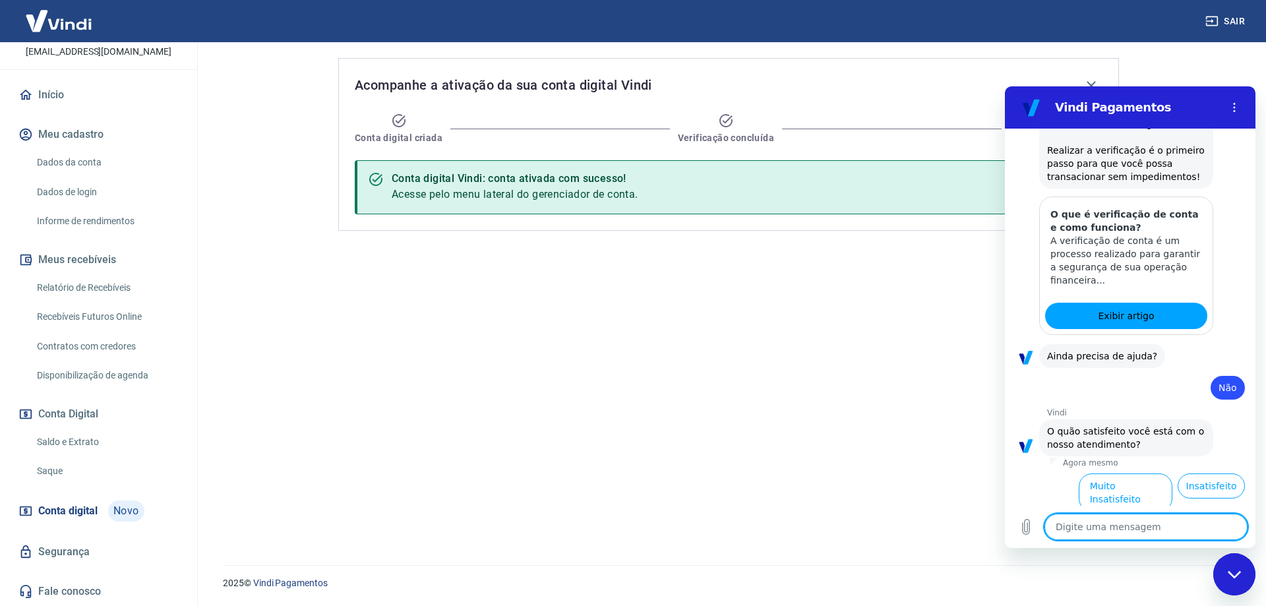
click at [1050, 517] on button "Normal" at bounding box center [1059, 529] width 53 height 25
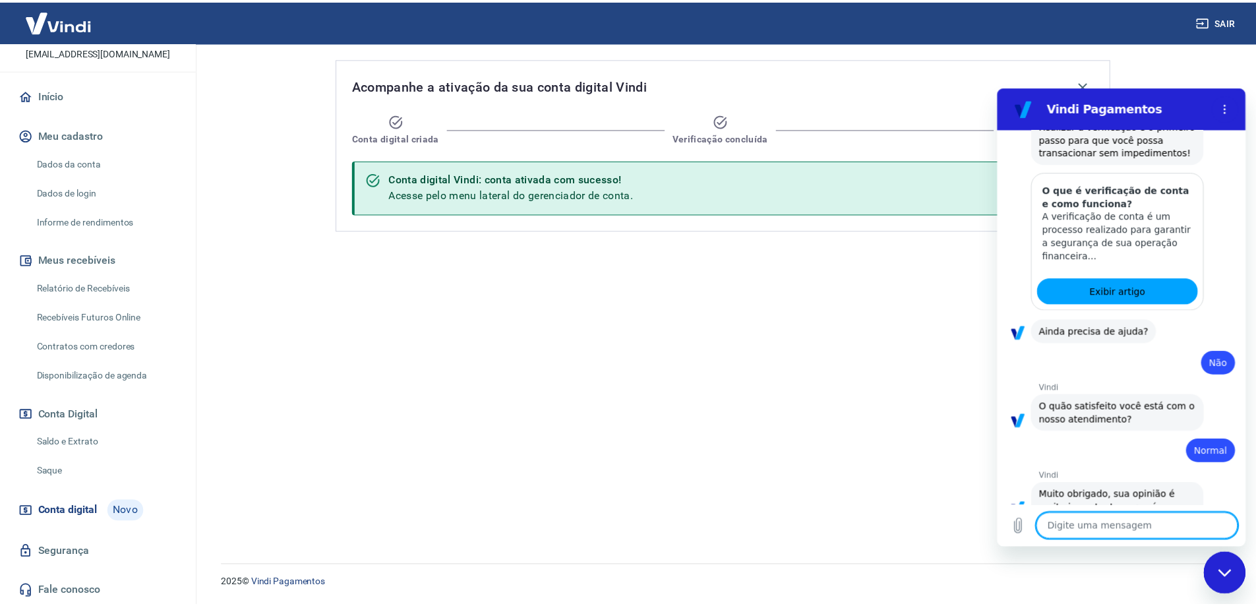
scroll to position [785, 0]
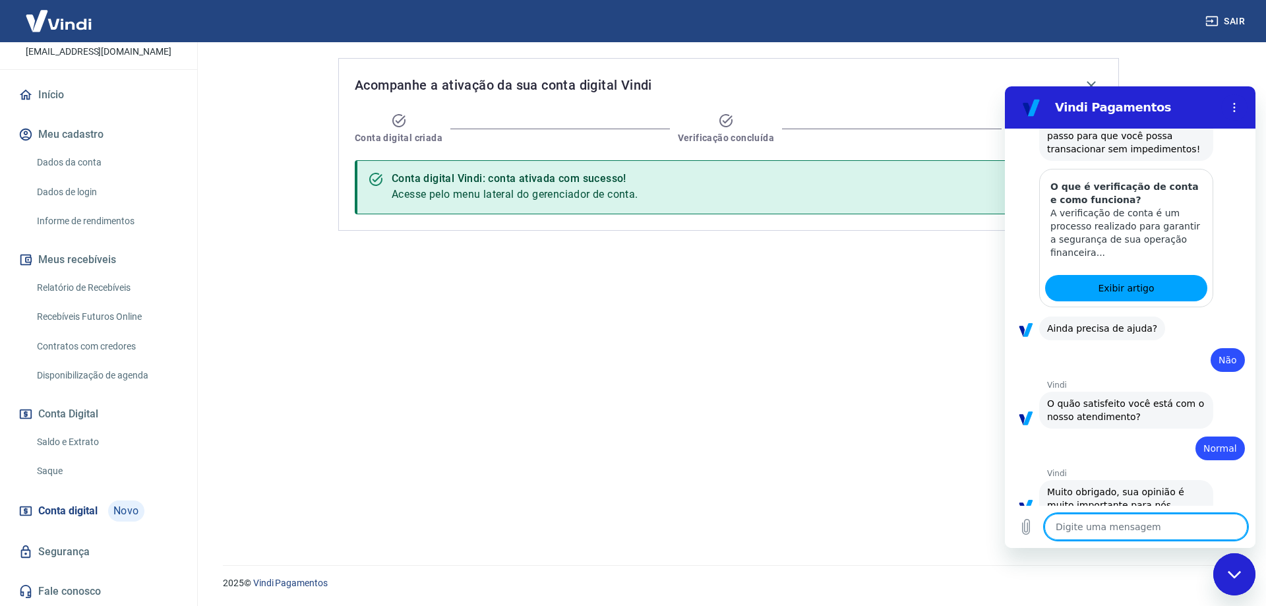
click at [1214, 59] on main "Acompanhe a ativação da sua conta digital Vindi Conta digital criada Verificaçã…" at bounding box center [728, 324] width 1075 height 564
click at [1237, 105] on icon "Menu de opções" at bounding box center [1234, 107] width 11 height 11
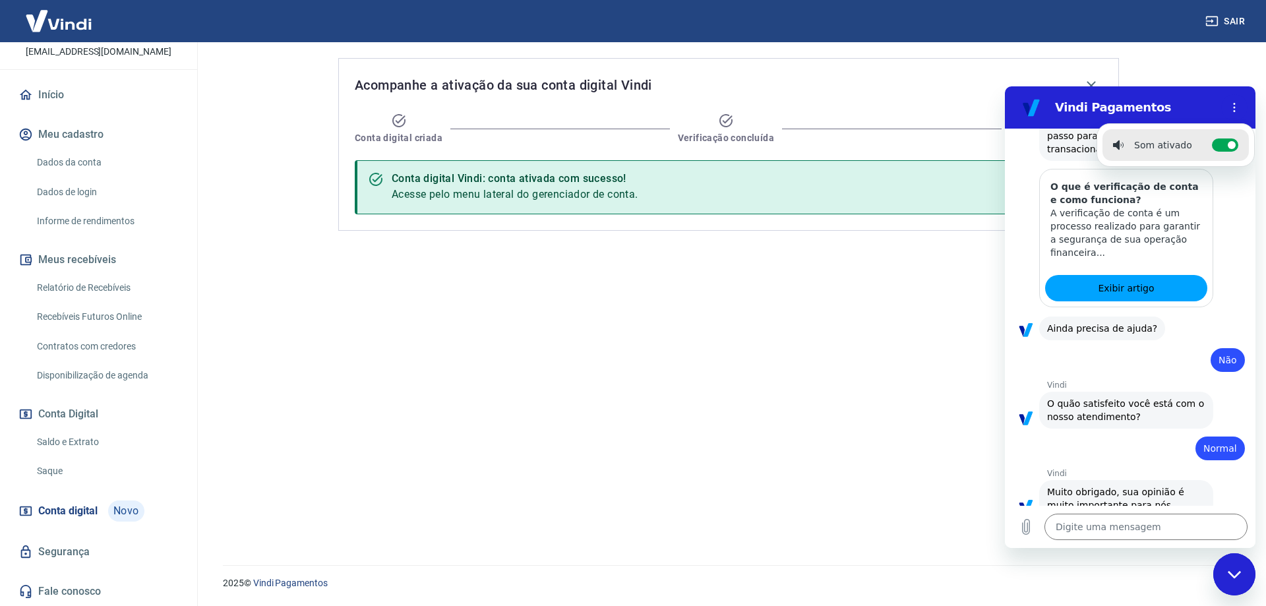
click at [1239, 581] on div "Fechar janela de mensagens" at bounding box center [1234, 574] width 40 height 40
click at [1221, 564] on div "Fechar janela de mensagens" at bounding box center [1234, 574] width 40 height 40
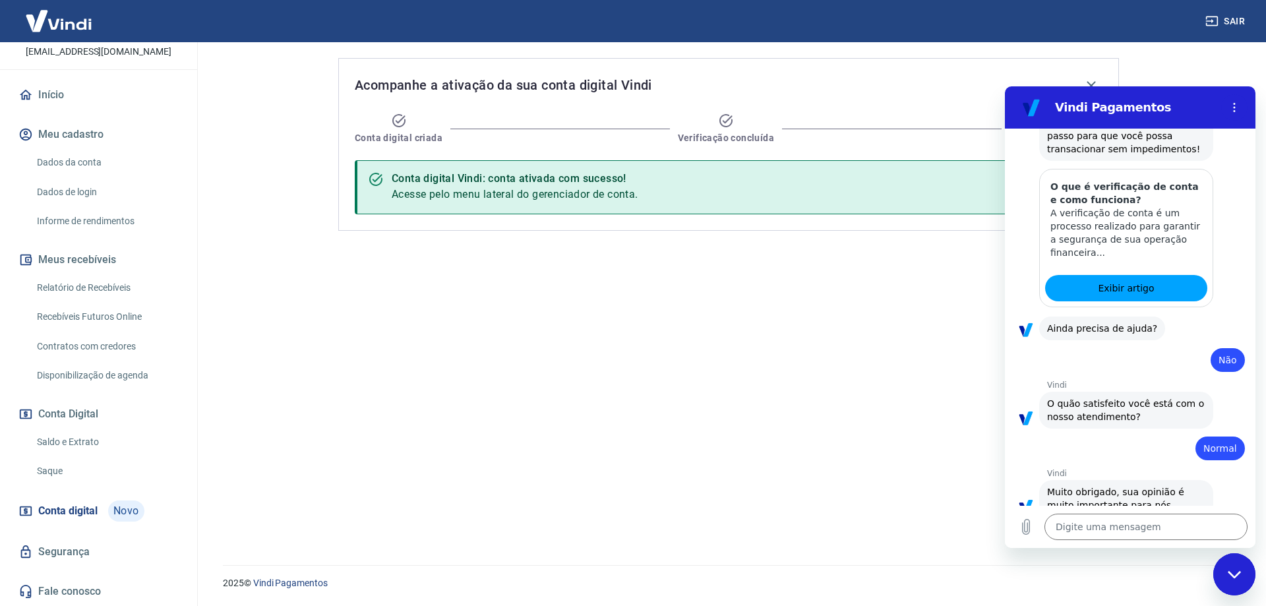
type textarea "x"
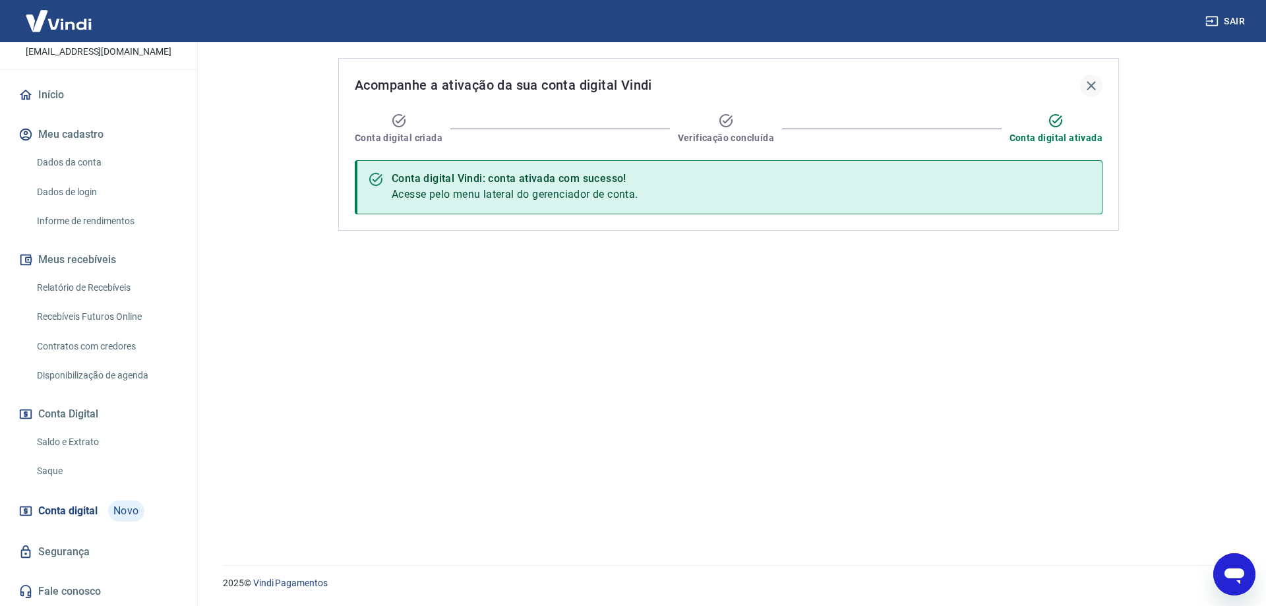
click at [1092, 85] on icon "button" at bounding box center [1090, 85] width 9 height 9
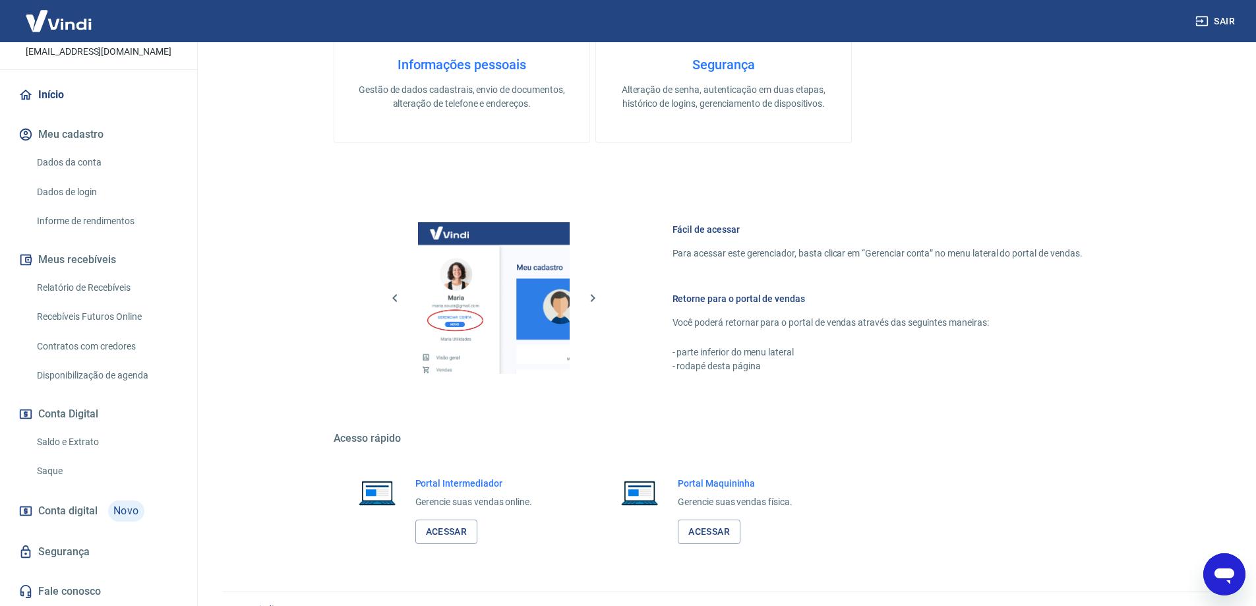
scroll to position [422, 0]
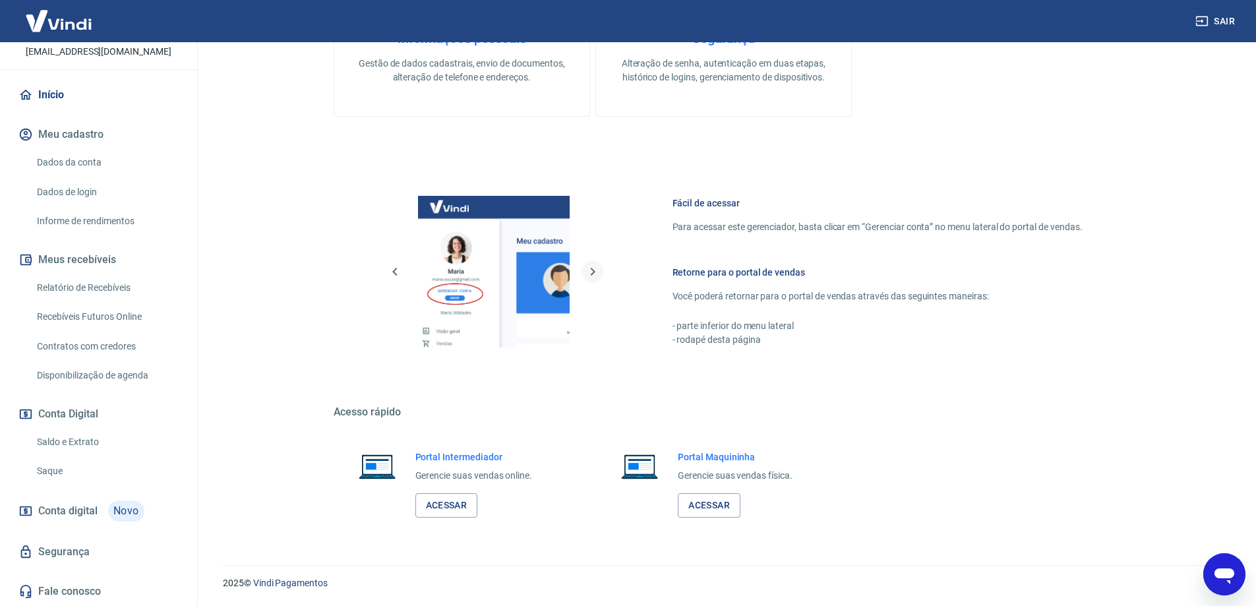
click at [593, 273] on icon "button" at bounding box center [592, 272] width 5 height 8
click at [593, 272] on icon "button" at bounding box center [592, 272] width 5 height 8
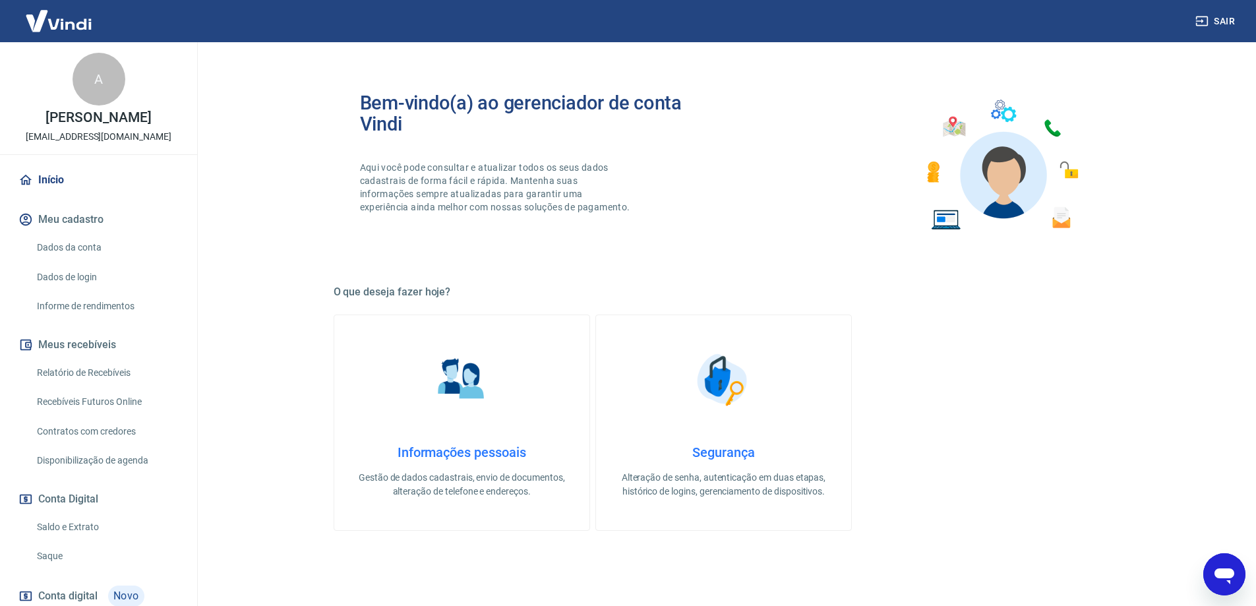
scroll to position [0, 0]
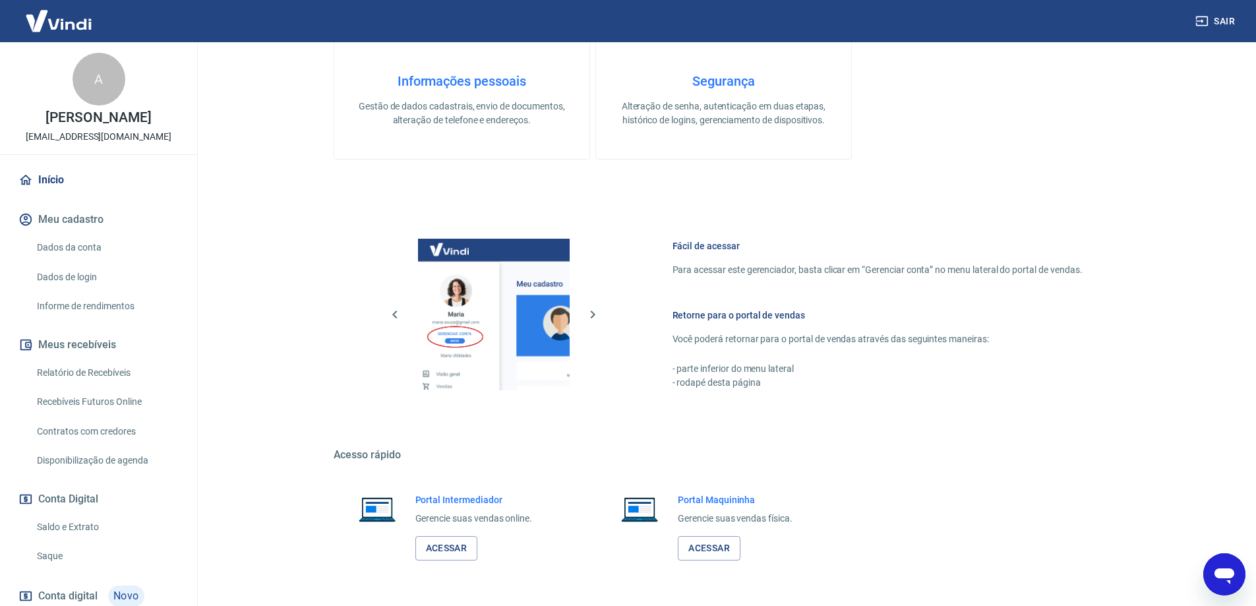
scroll to position [422, 0]
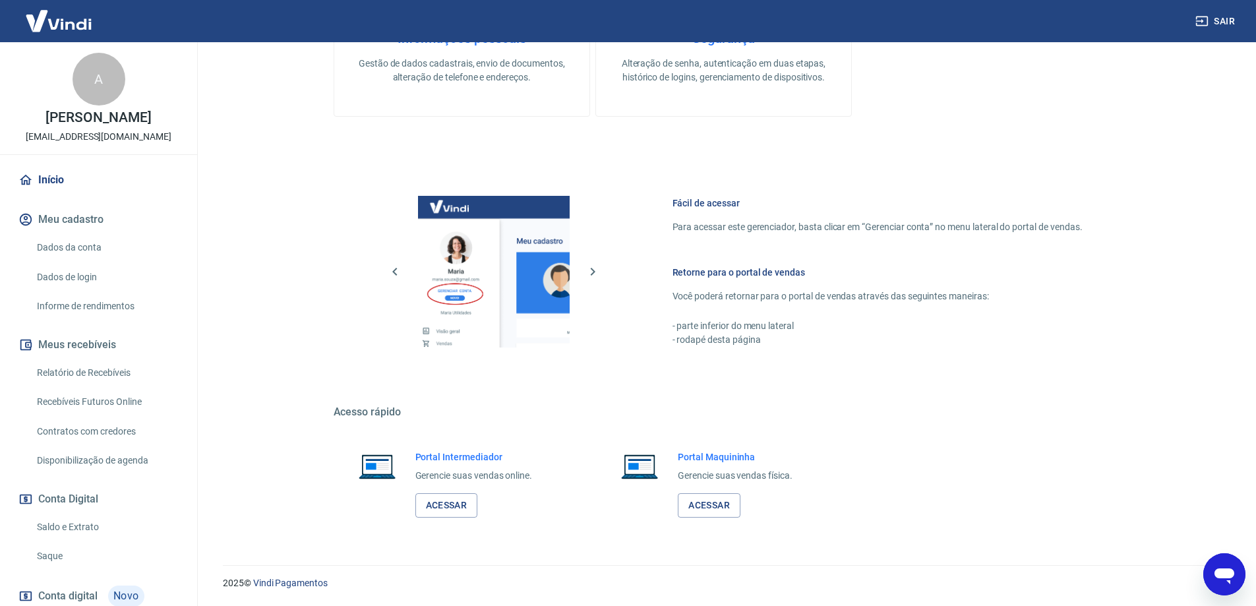
click at [721, 277] on h6 "Retorne para o portal de vendas" at bounding box center [877, 272] width 410 height 13
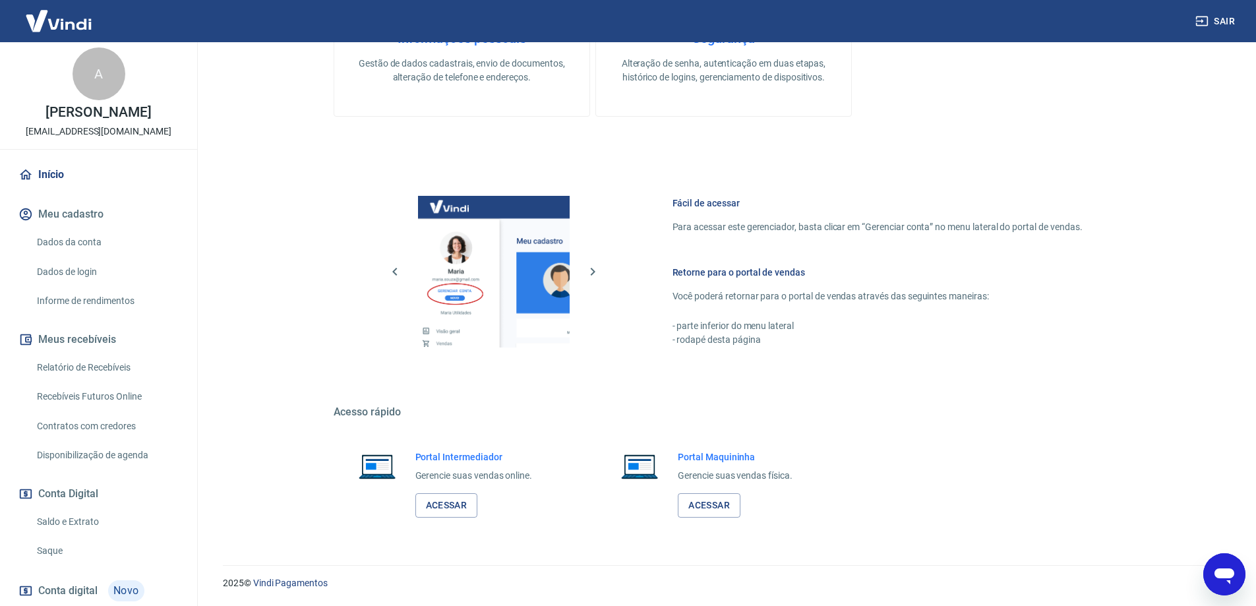
scroll to position [0, 0]
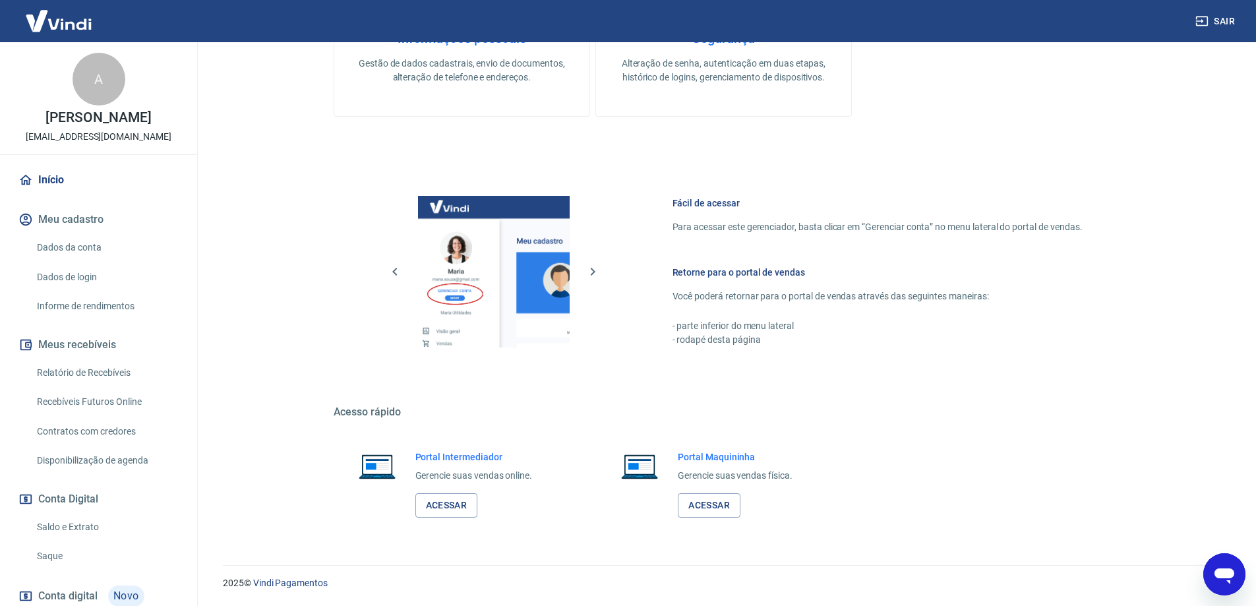
click at [59, 194] on link "Início" at bounding box center [98, 179] width 165 height 29
click at [60, 194] on link "Início" at bounding box center [98, 179] width 165 height 29
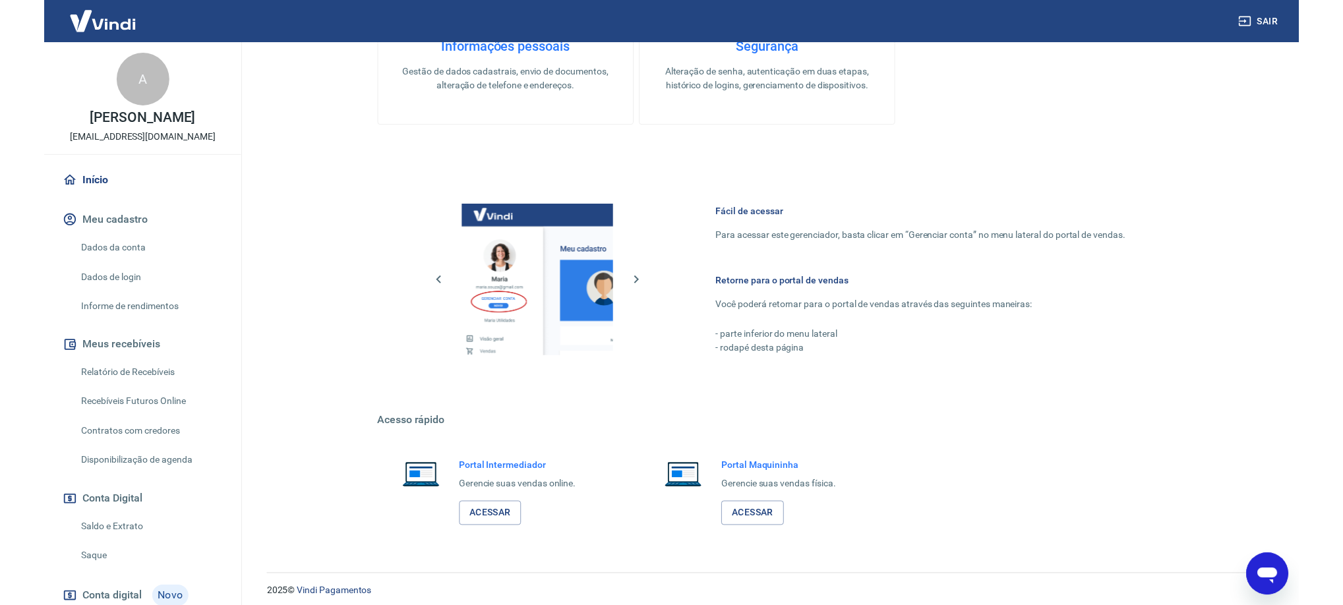
scroll to position [422, 0]
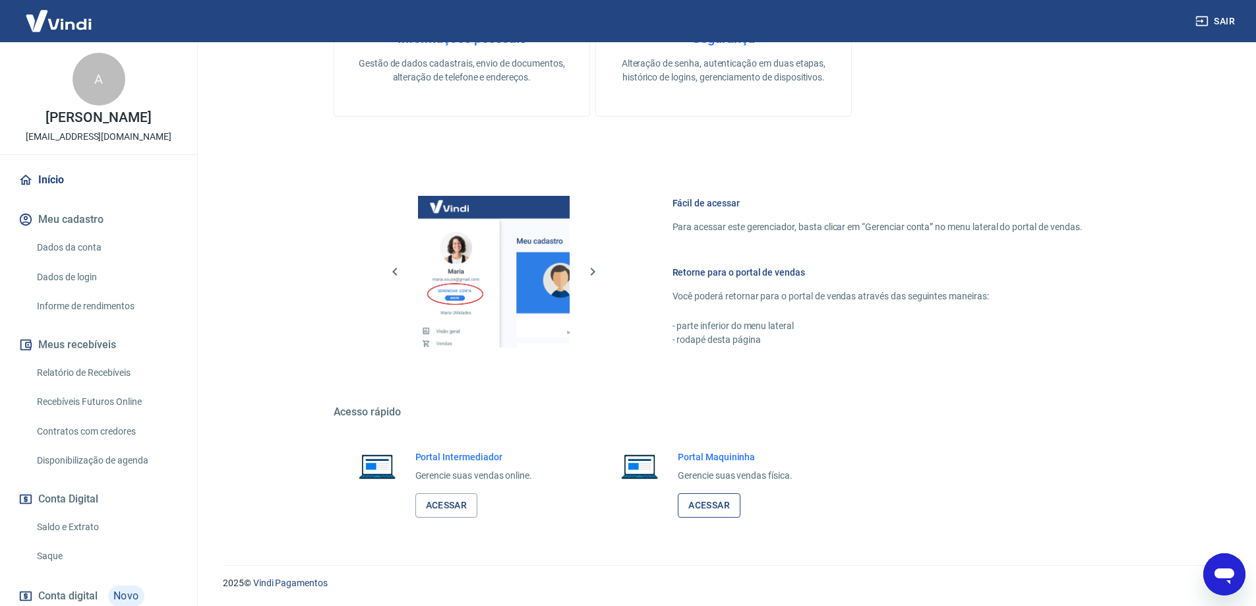
click at [703, 505] on link "Acessar" at bounding box center [709, 505] width 63 height 24
click at [430, 504] on link "Acessar" at bounding box center [446, 505] width 63 height 24
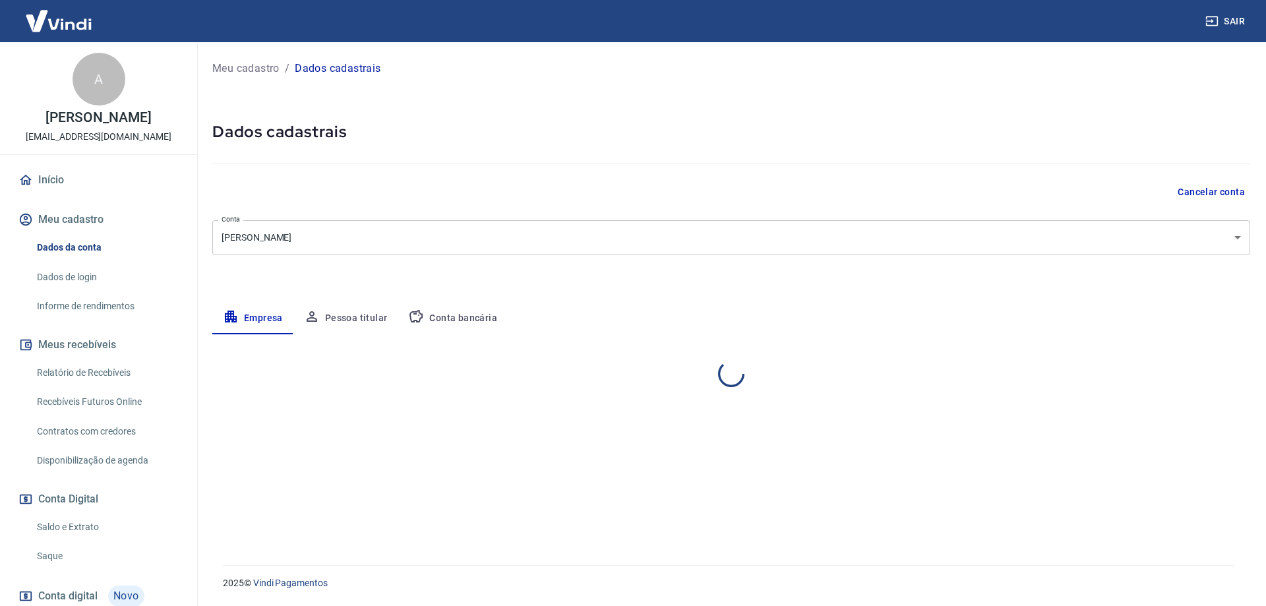
select select "RJ"
select select "business"
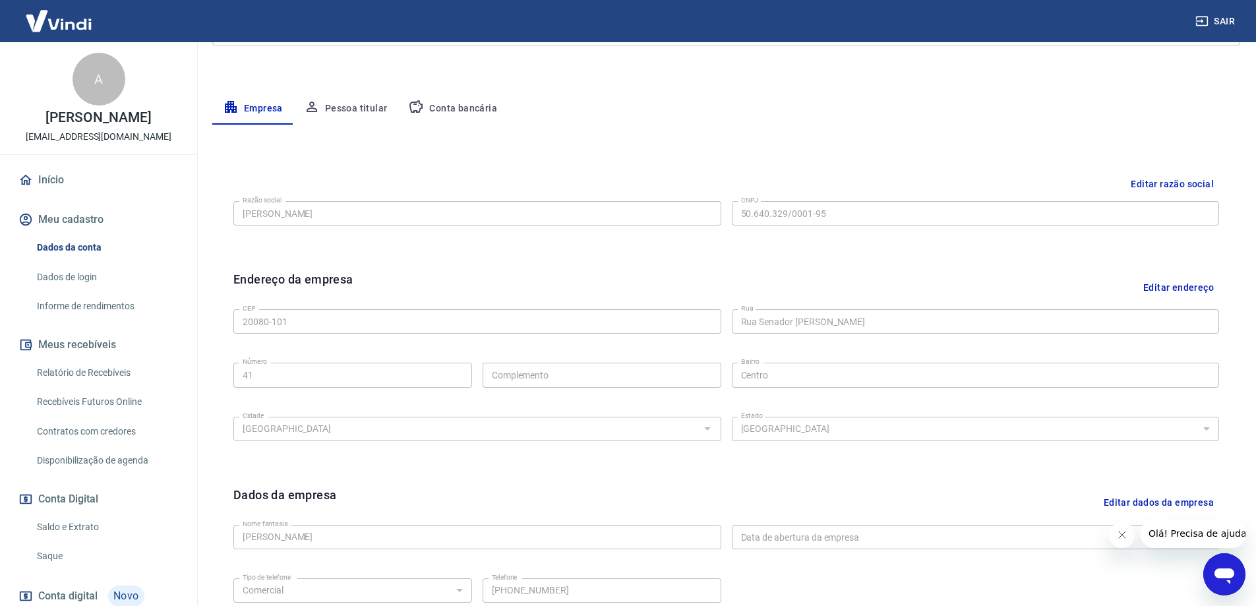
scroll to position [147, 0]
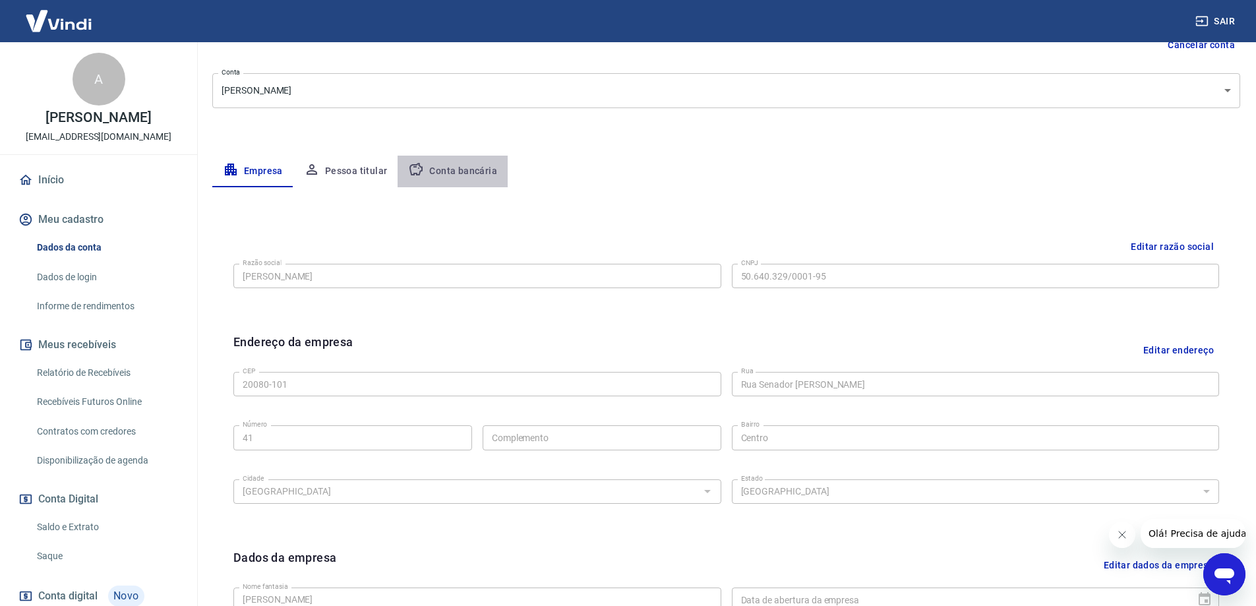
click at [461, 171] on button "Conta bancária" at bounding box center [453, 172] width 110 height 32
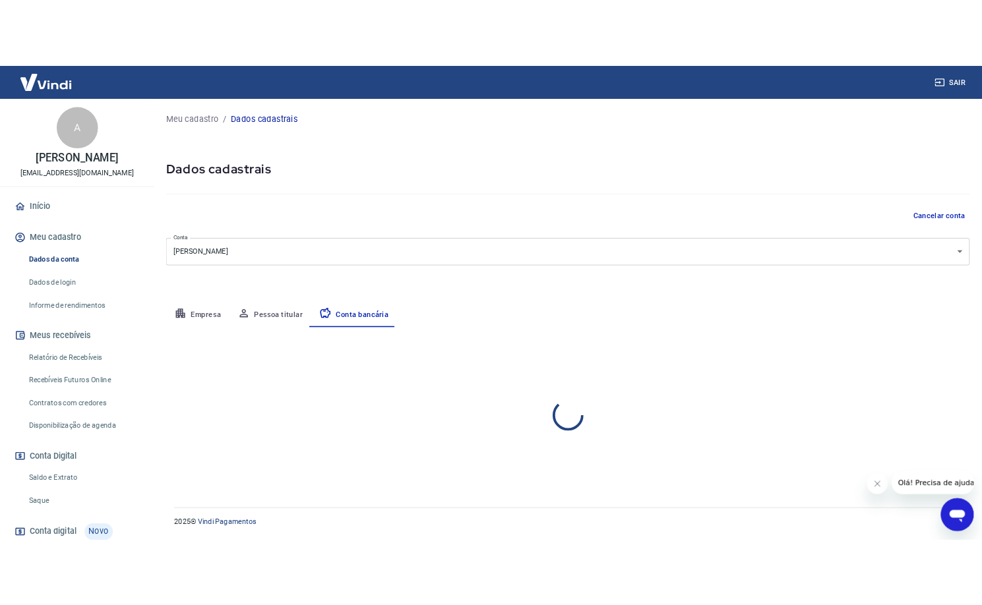
scroll to position [0, 0]
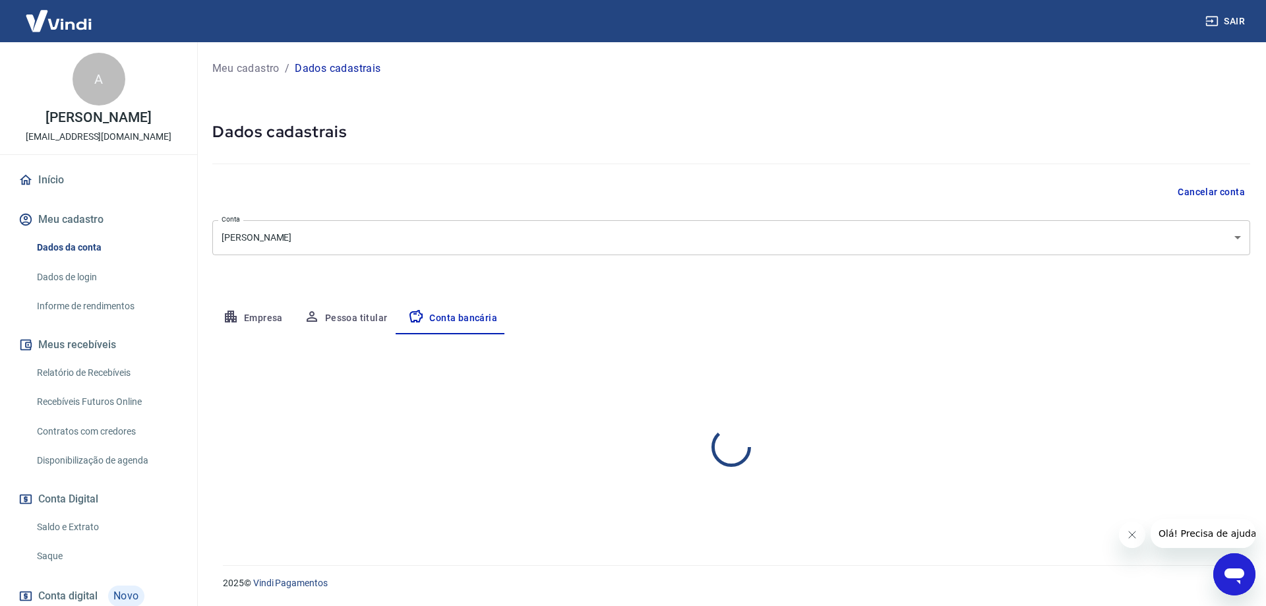
select select "1"
click at [93, 230] on button "Meu cadastro" at bounding box center [98, 219] width 165 height 29
click at [72, 187] on link "Início" at bounding box center [98, 179] width 165 height 29
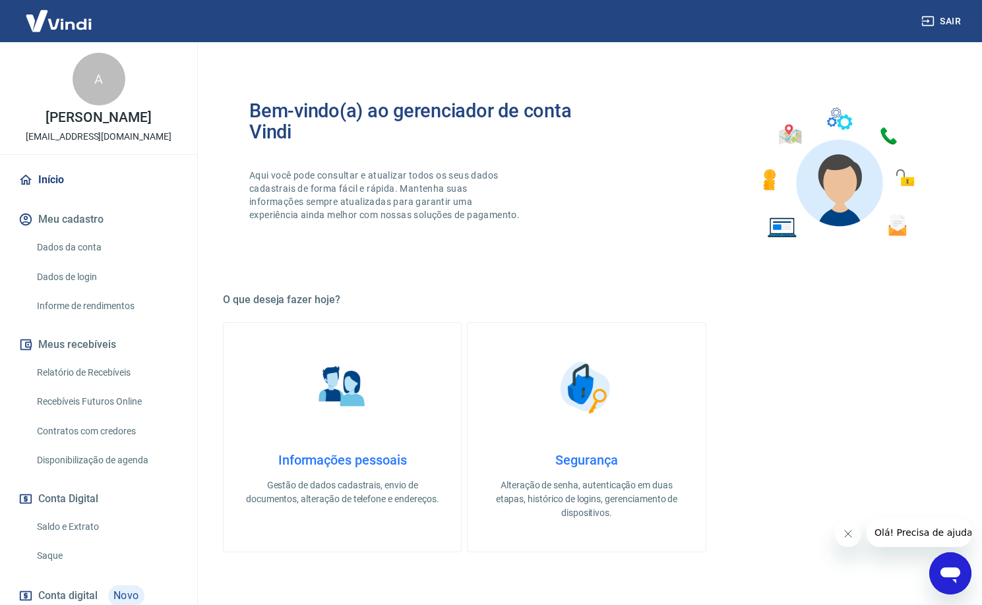
click at [951, 386] on div "Bem-vindo(a) ao gerenciador de conta Vindi Aqui você pode consultar e atualizar…" at bounding box center [586, 519] width 759 height 955
click at [949, 386] on div "Informações pessoais Gestão de dados cadastrais, envio de documentos, alteração…" at bounding box center [586, 437] width 727 height 230
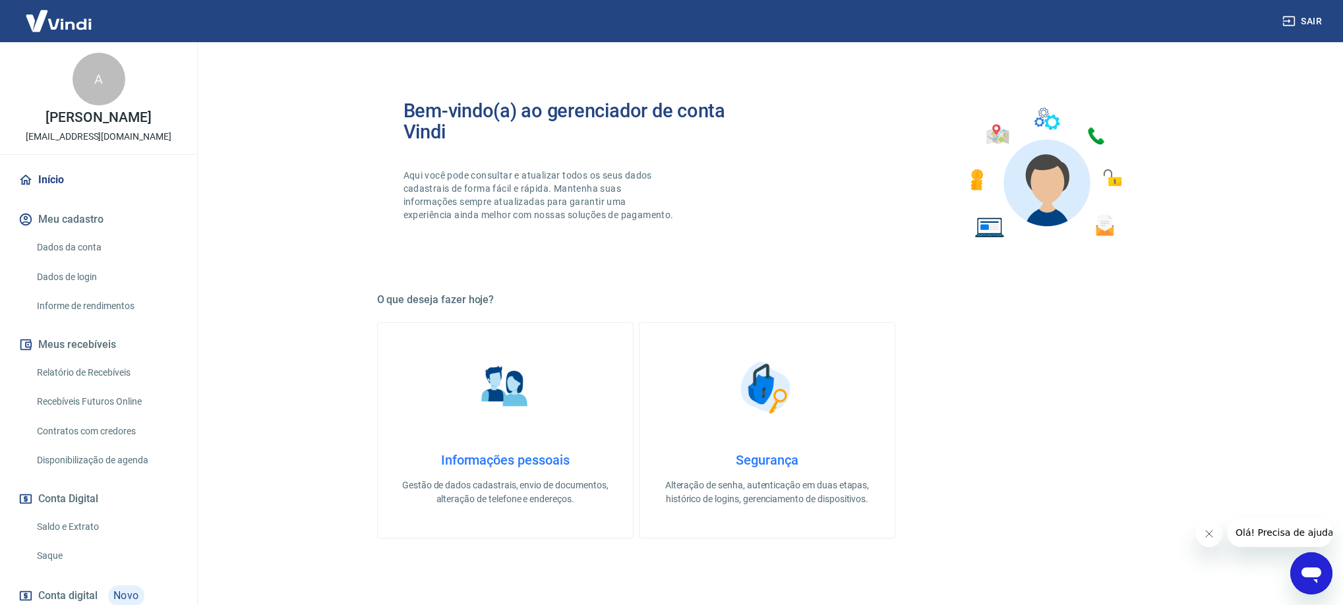
click at [80, 445] on link "Contratos com credores" at bounding box center [107, 431] width 150 height 27
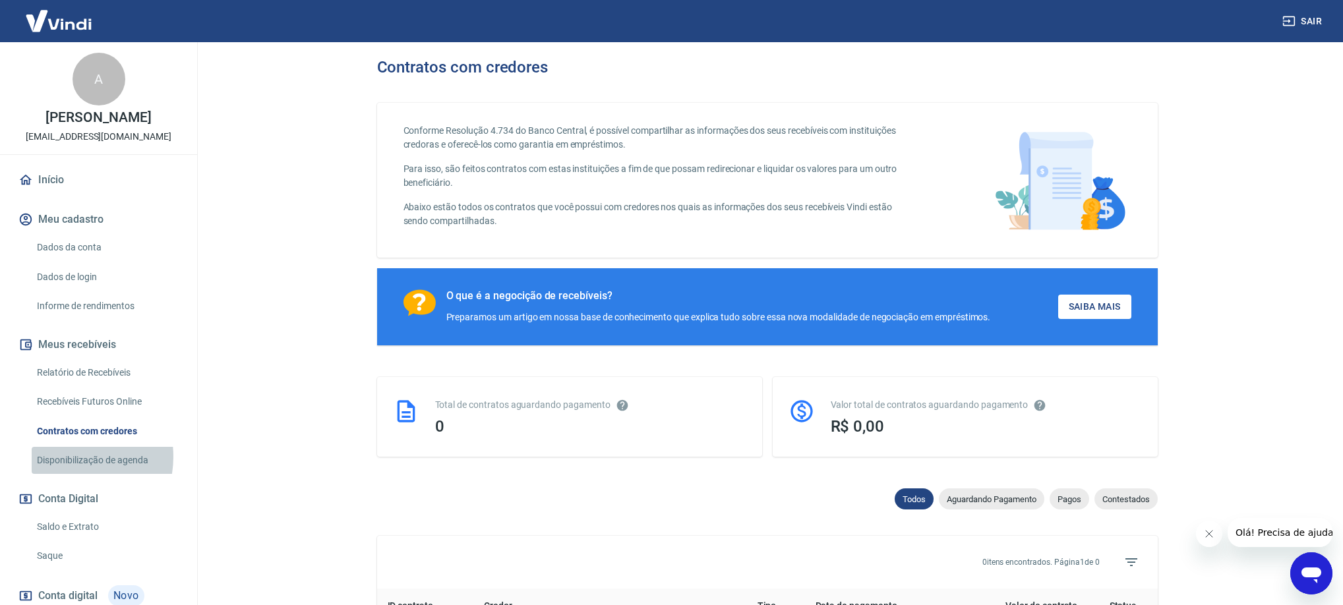
click at [69, 471] on link "Disponibilização de agenda" at bounding box center [107, 460] width 150 height 27
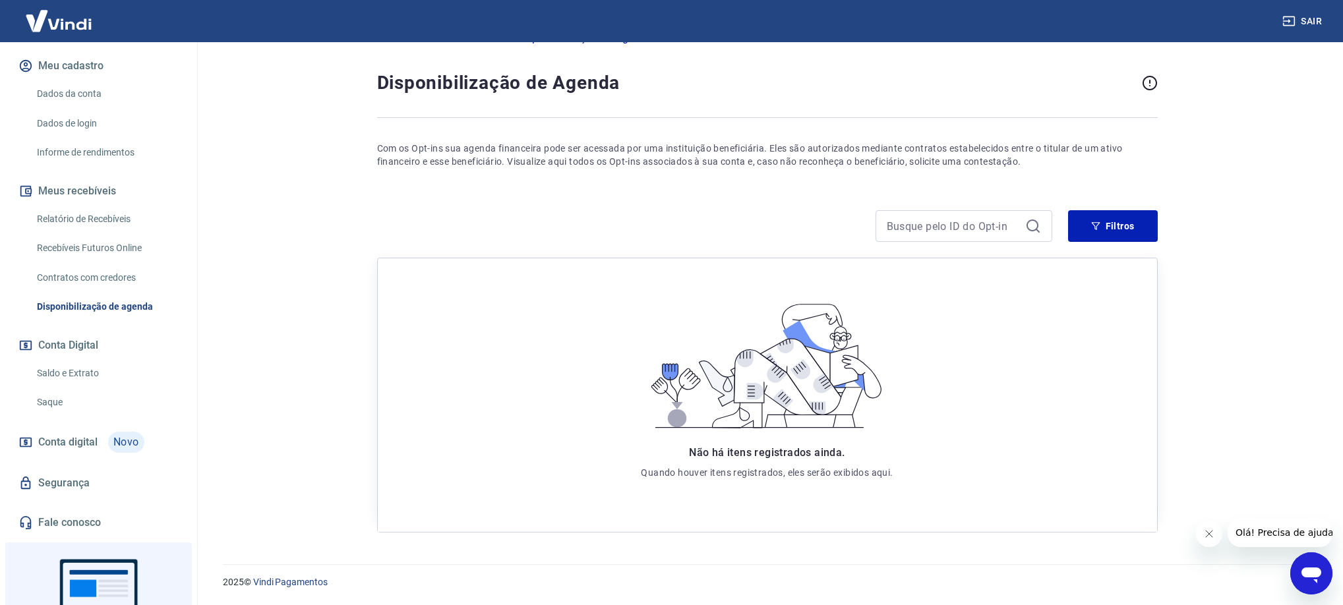
scroll to position [259, 0]
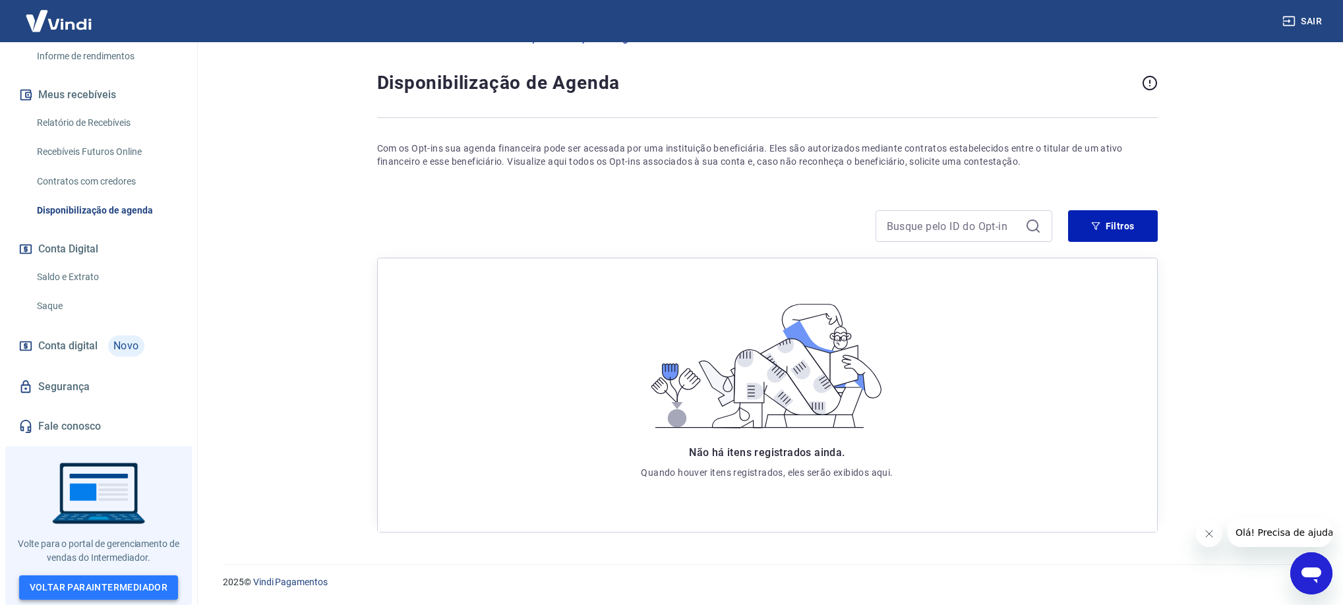
click at [106, 585] on link "Voltar para Intermediador" at bounding box center [99, 588] width 160 height 24
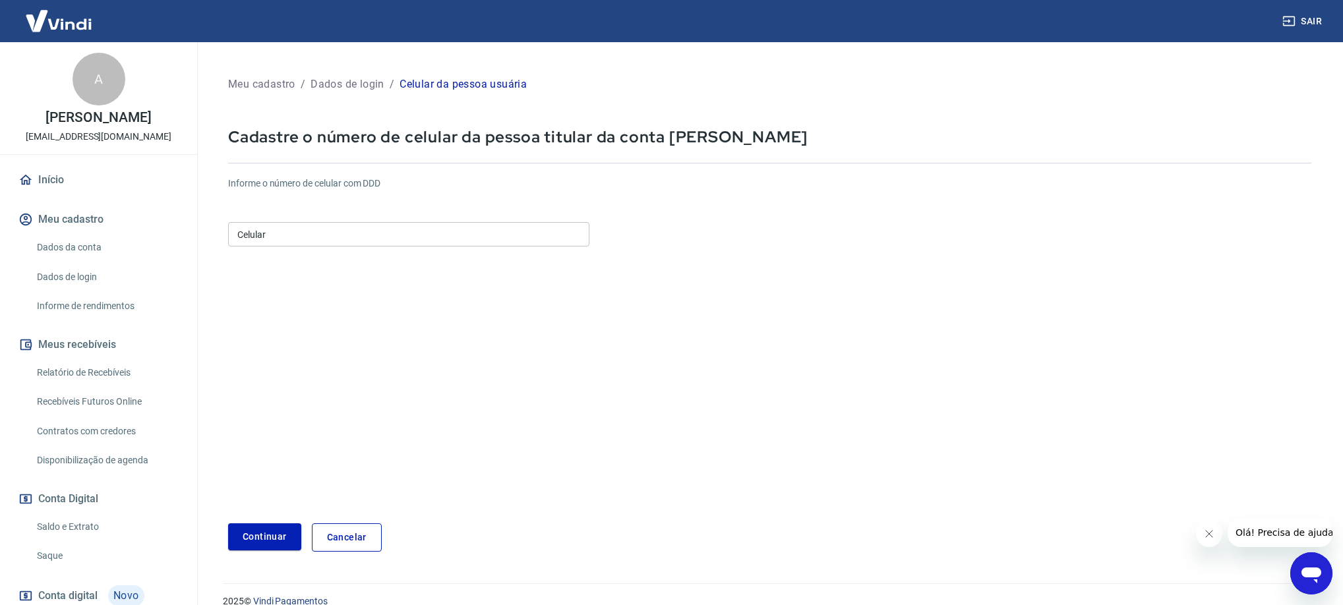
click at [243, 236] on div "Celular Celular" at bounding box center [408, 234] width 361 height 24
type input "[PHONE_NUMBER]"
click at [265, 541] on button "Continuar" at bounding box center [264, 536] width 73 height 27
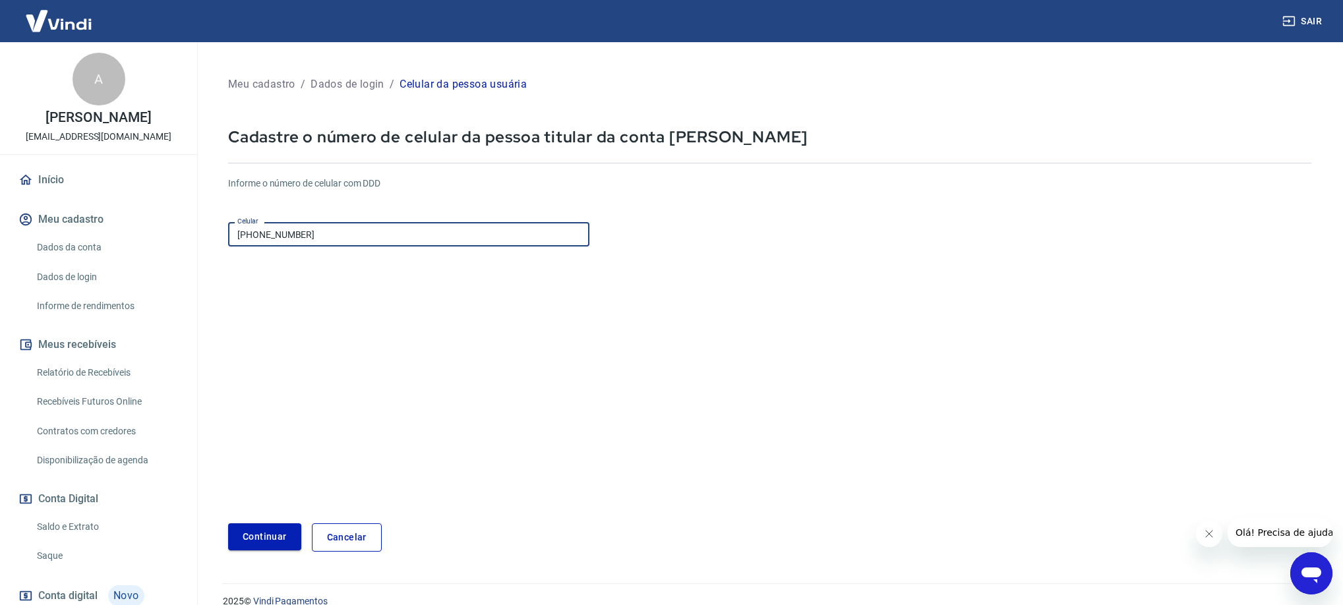
click at [265, 541] on div "Continuar" at bounding box center [264, 537] width 73 height 28
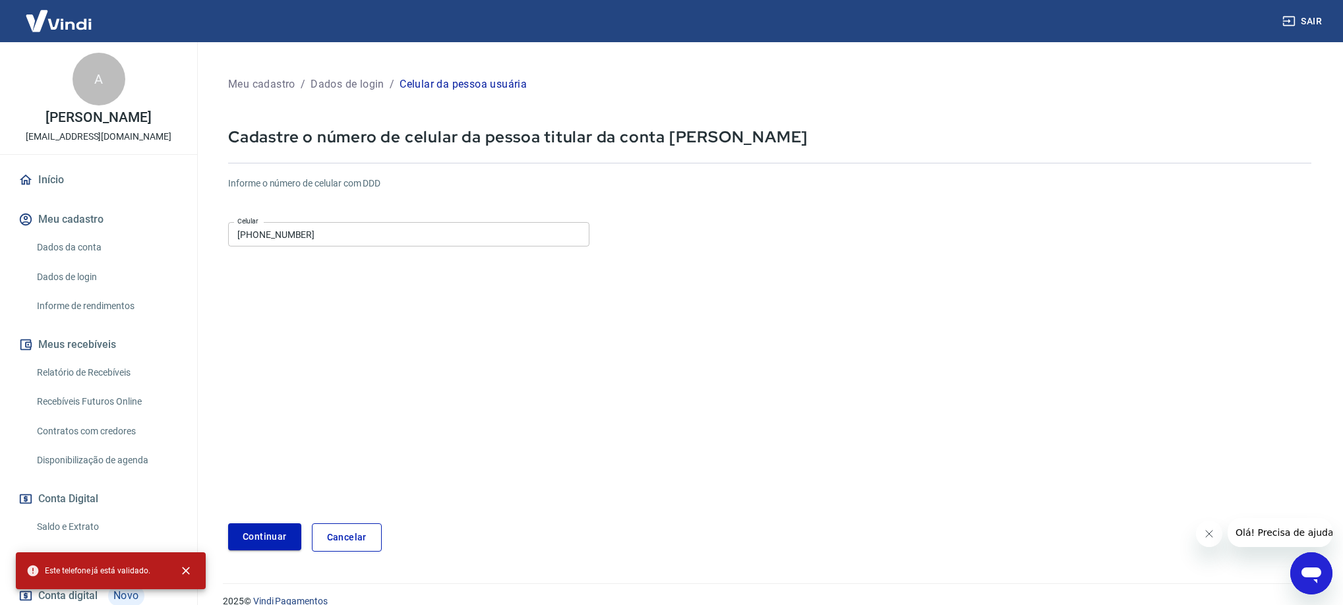
click at [267, 541] on button "Continuar" at bounding box center [264, 536] width 73 height 27
click at [187, 572] on icon "close" at bounding box center [186, 571] width 8 height 8
